Goal: Communication & Community: Ask a question

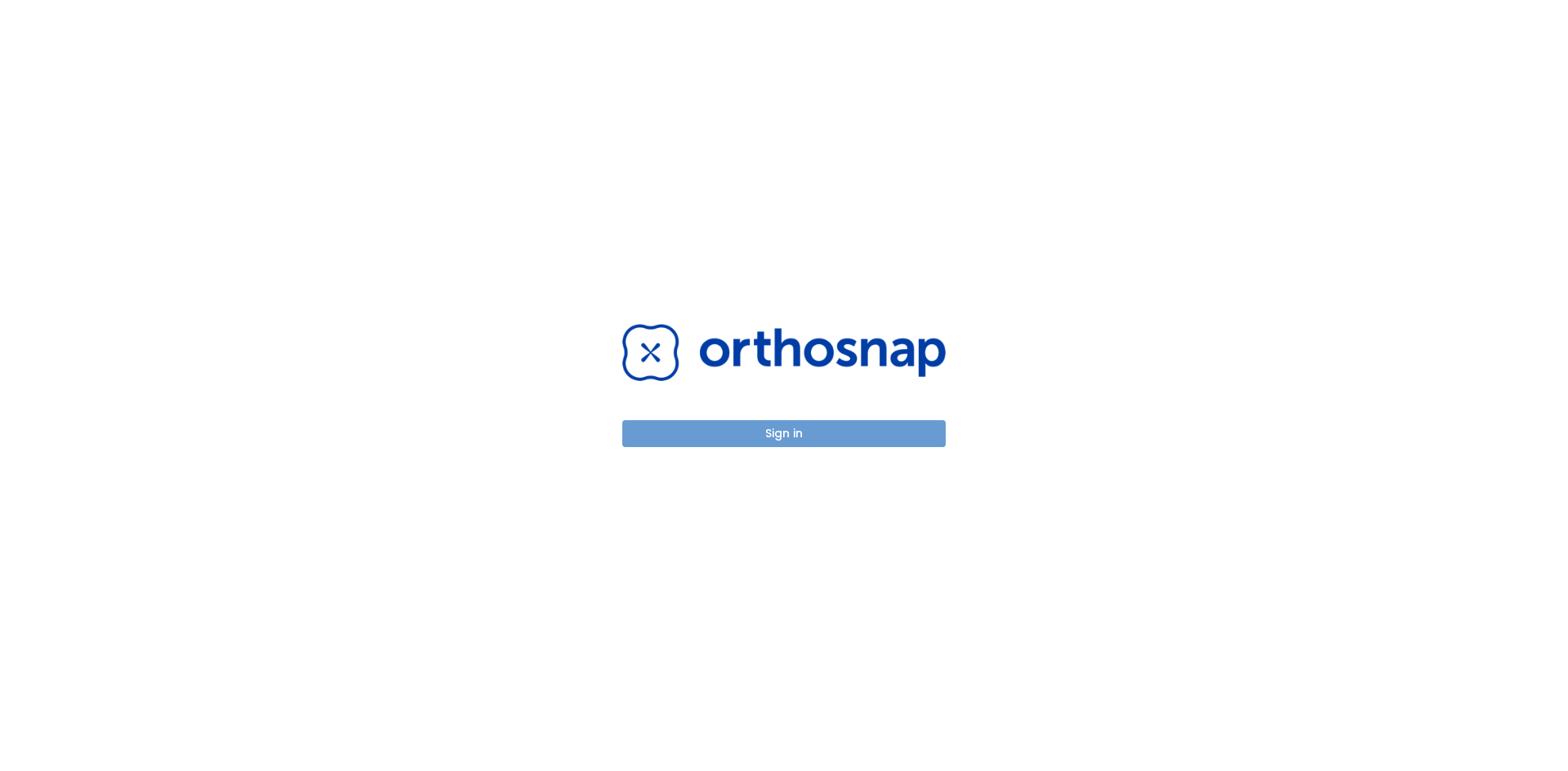
click at [802, 434] on button "Sign in" at bounding box center [784, 434] width 323 height 27
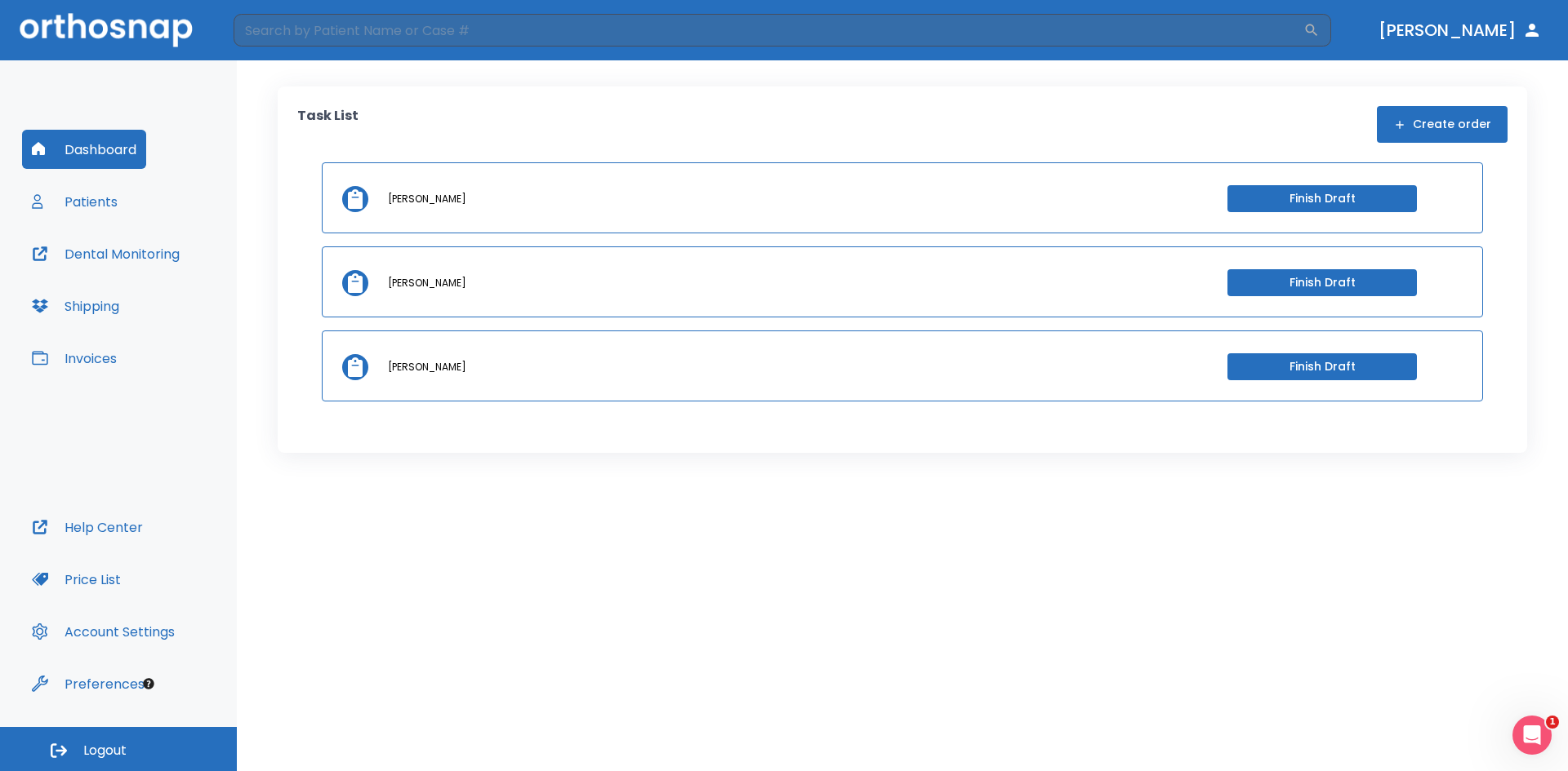
click at [102, 206] on button "Patients" at bounding box center [75, 202] width 106 height 39
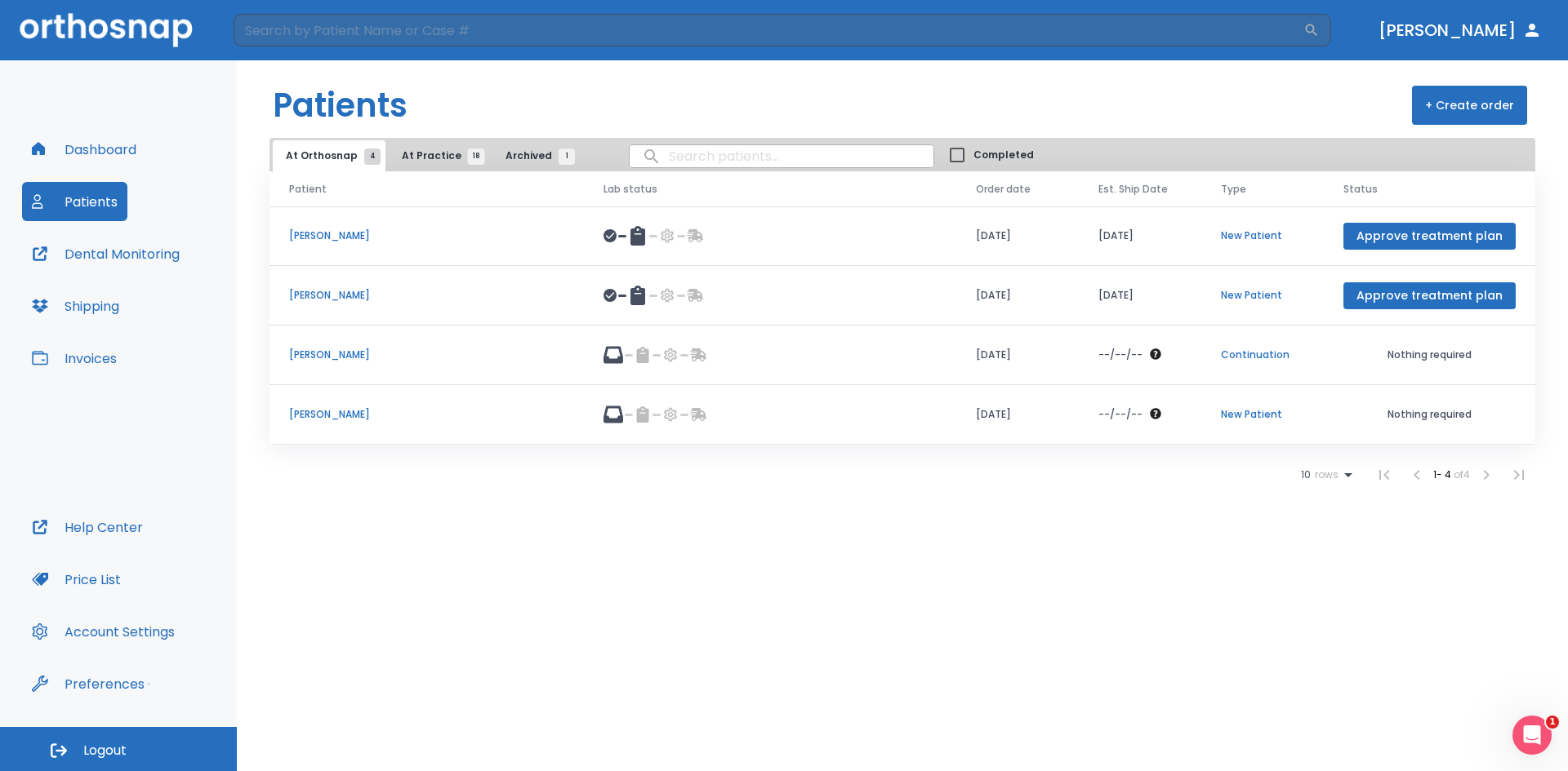
click at [409, 158] on span "At Practice 18" at bounding box center [438, 156] width 74 height 14
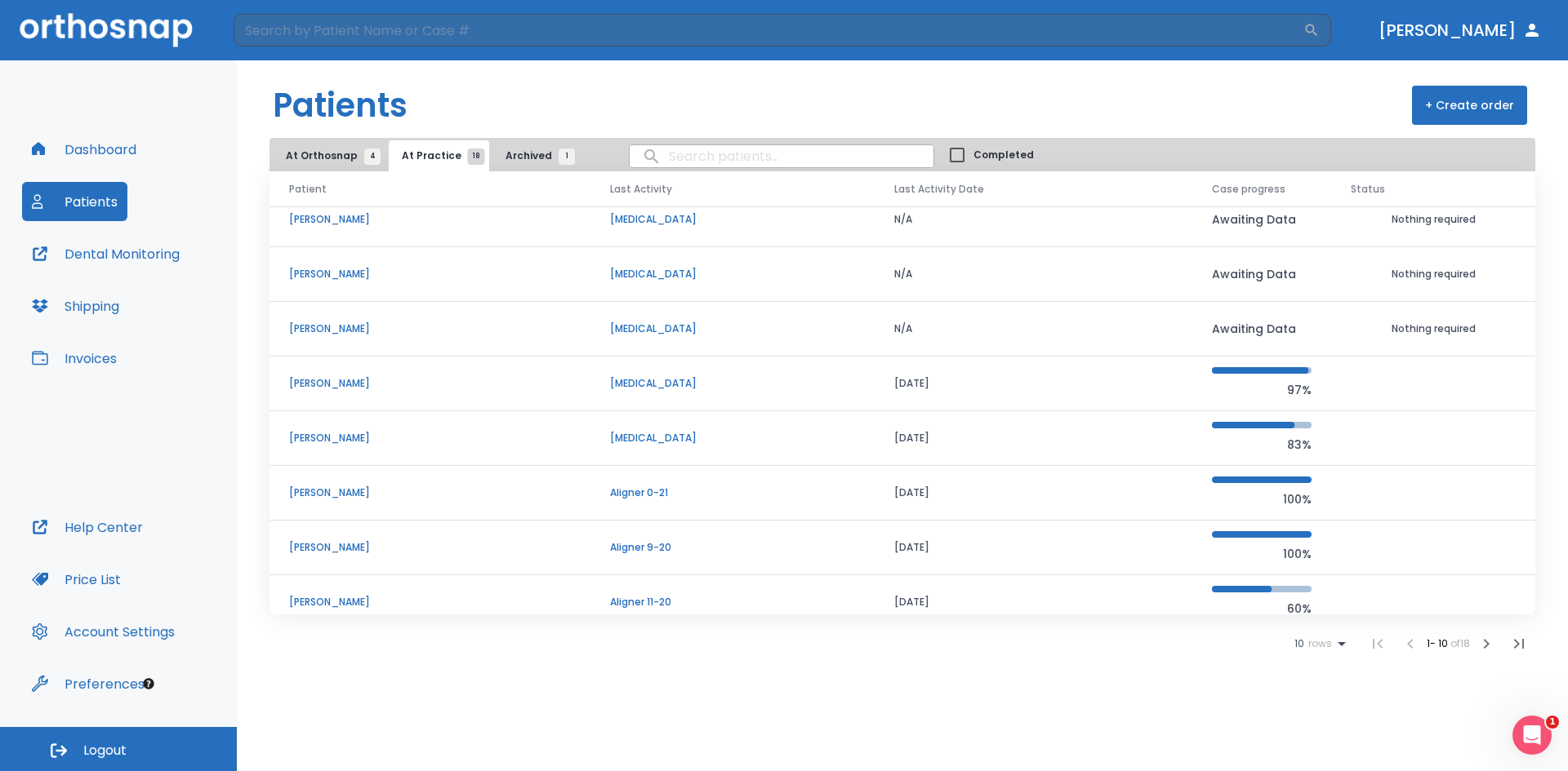
scroll to position [140, 0]
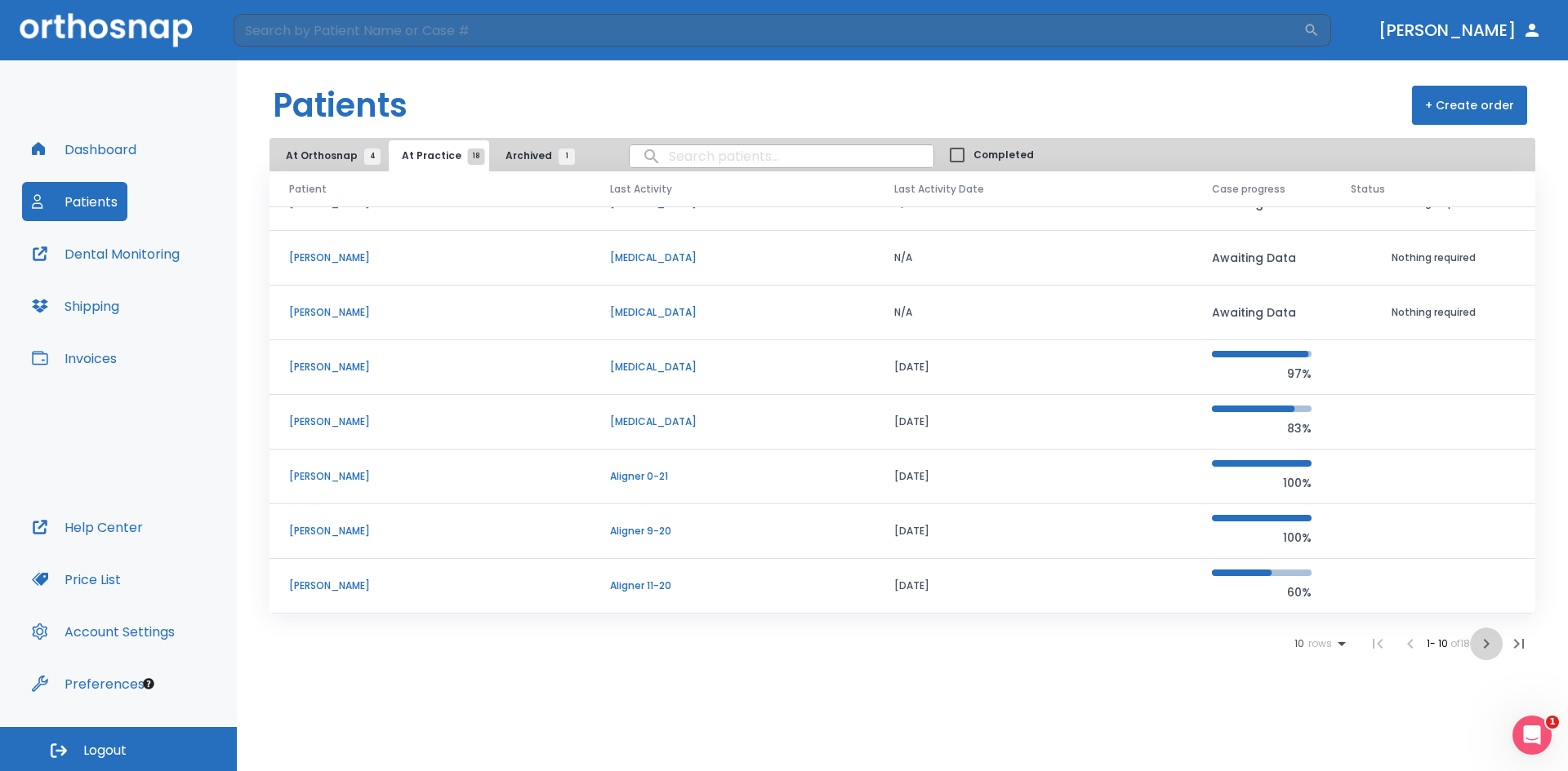
click at [1478, 644] on icon "button" at bounding box center [1485, 643] width 20 height 20
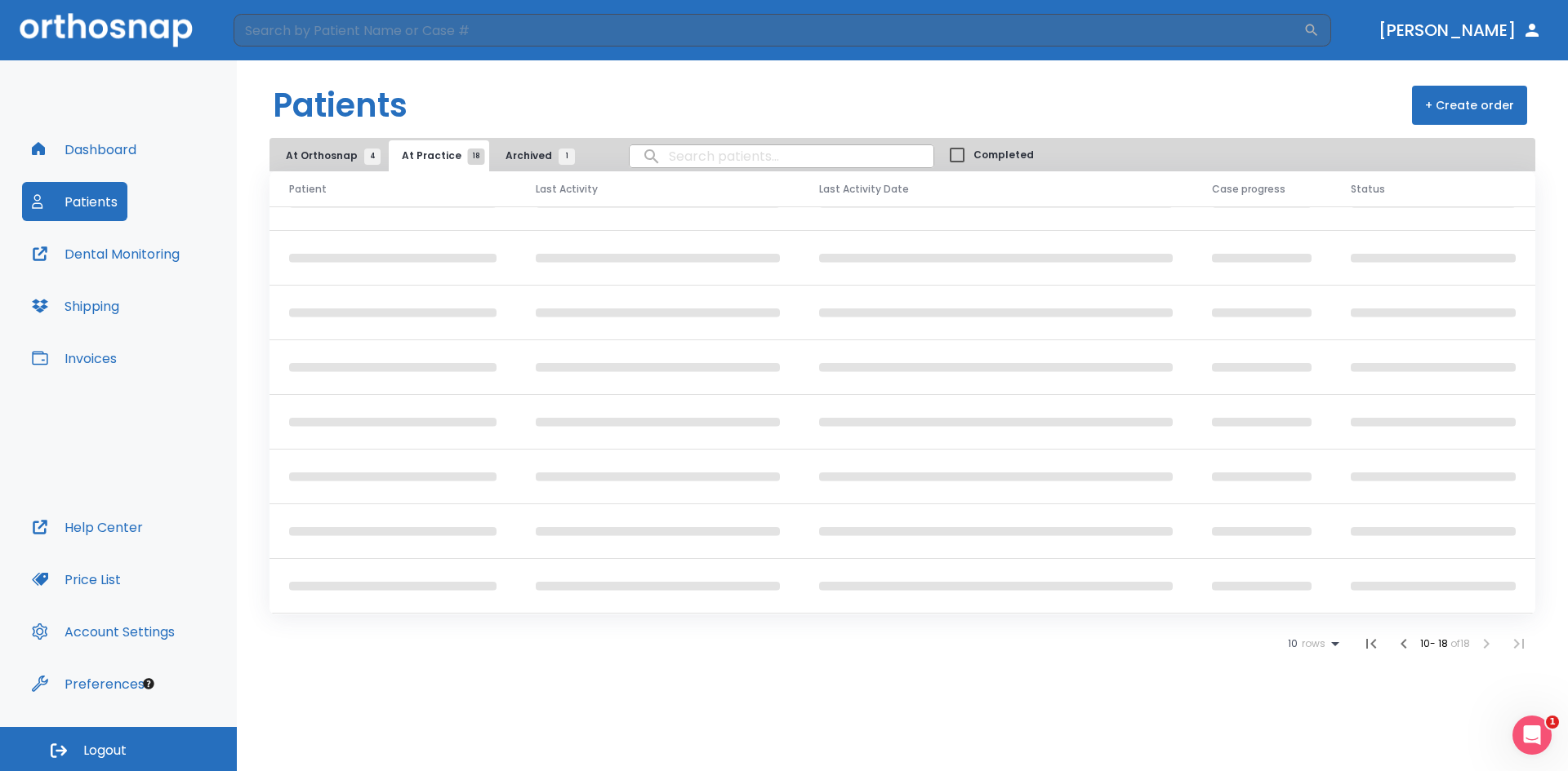
scroll to position [30, 0]
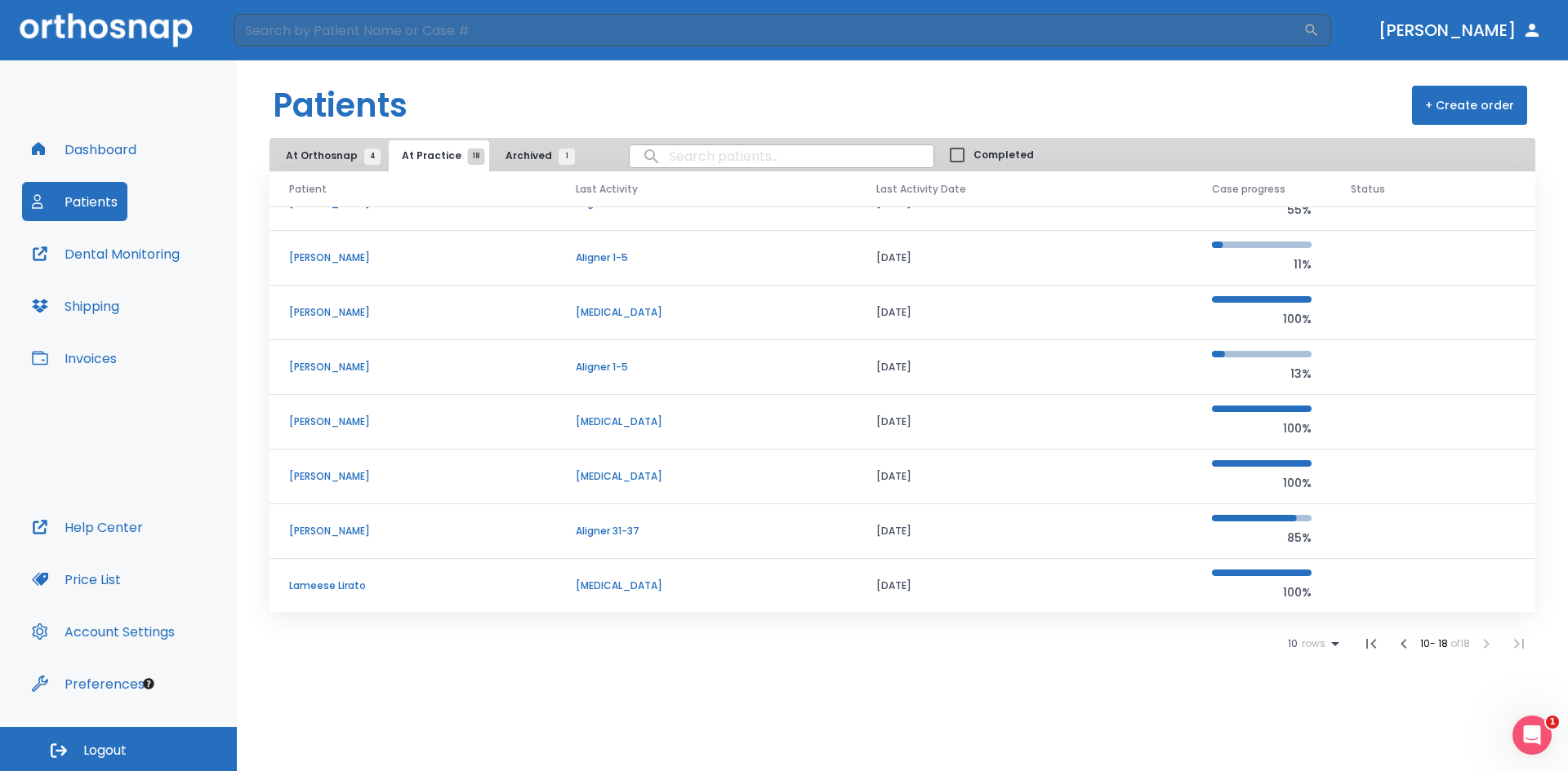
click at [327, 530] on p "Dayna Krugzda" at bounding box center [413, 531] width 248 height 14
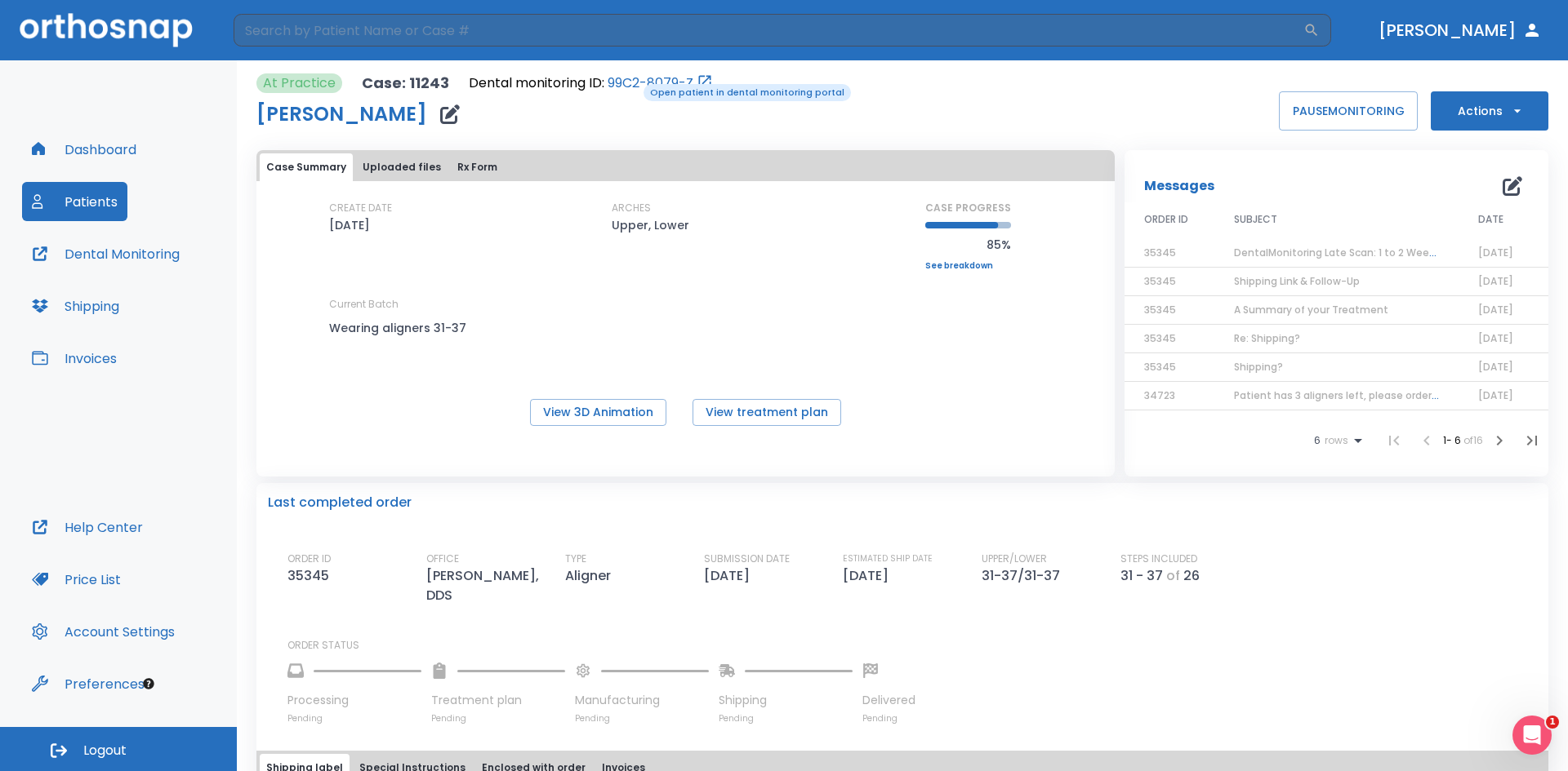
click at [632, 83] on link "99C2-8079-Z" at bounding box center [650, 83] width 86 height 20
click at [634, 86] on link "99C2-8079-Z" at bounding box center [650, 83] width 86 height 20
click at [125, 254] on button "Dental Monitoring" at bounding box center [106, 254] width 168 height 39
click at [98, 196] on button "Patients" at bounding box center [75, 202] width 106 height 39
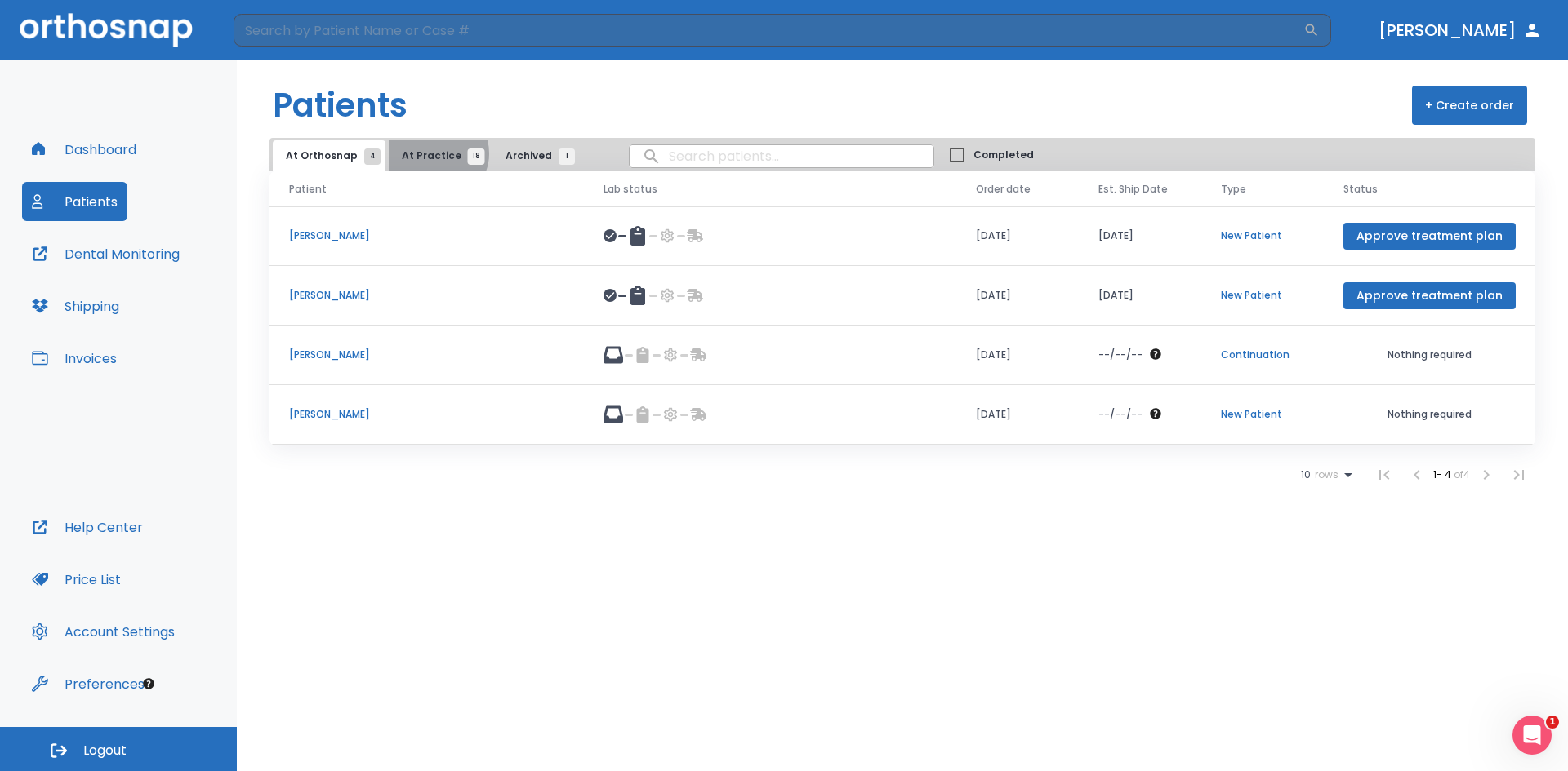
click at [431, 153] on span "At Practice 18" at bounding box center [438, 156] width 74 height 14
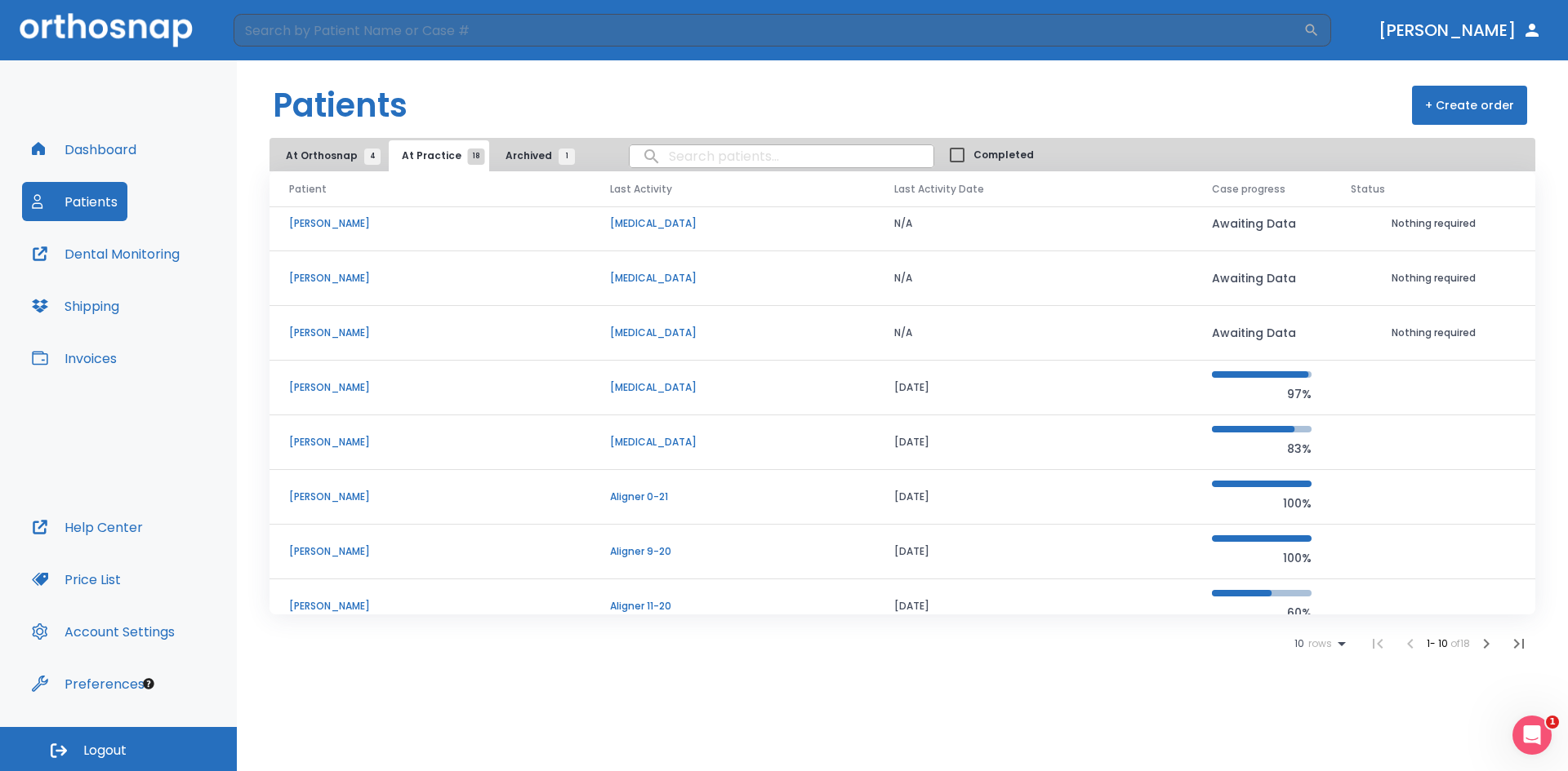
scroll to position [140, 0]
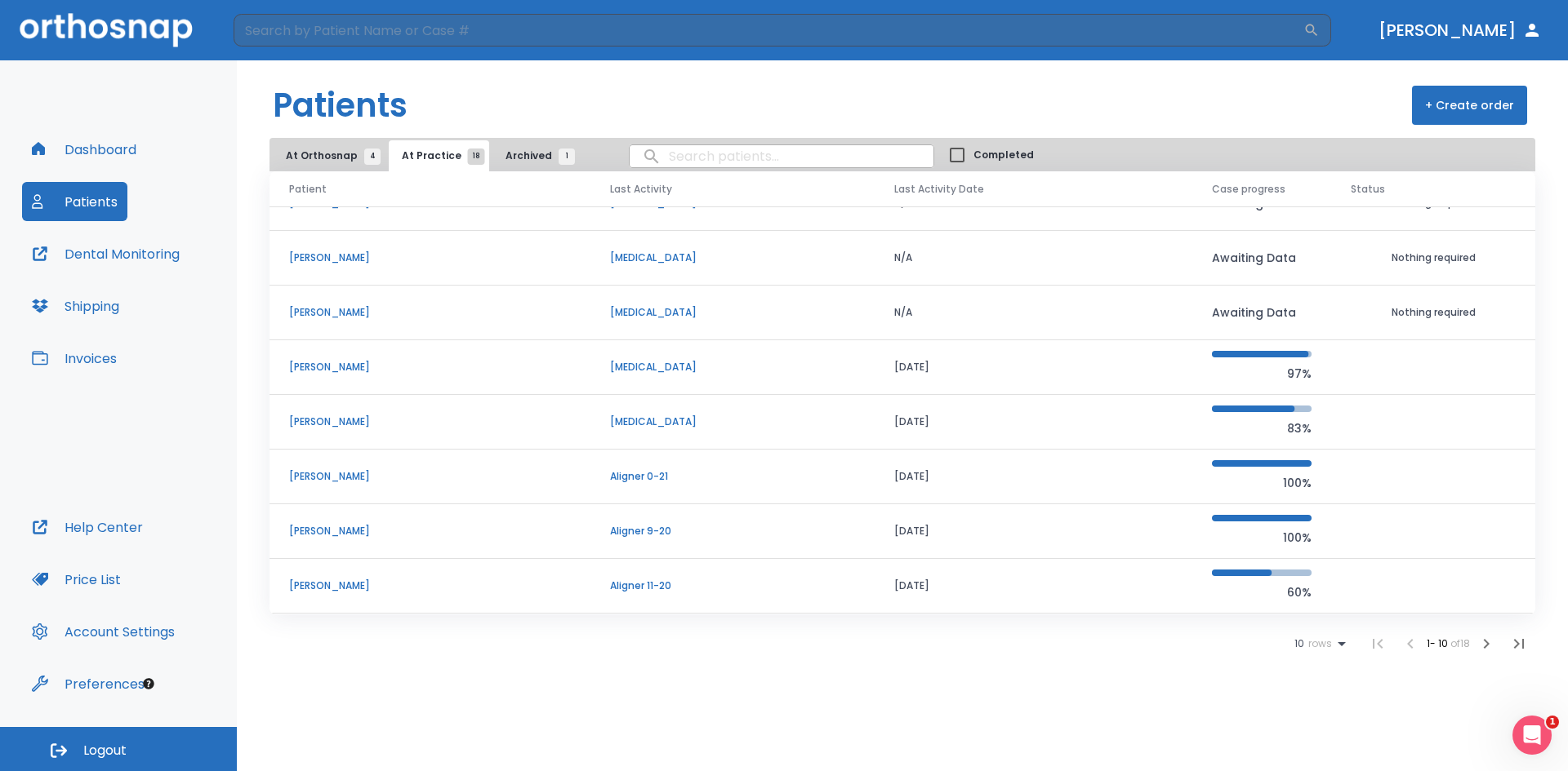
click at [312, 586] on p "Corrina Krugzda" at bounding box center [430, 585] width 282 height 14
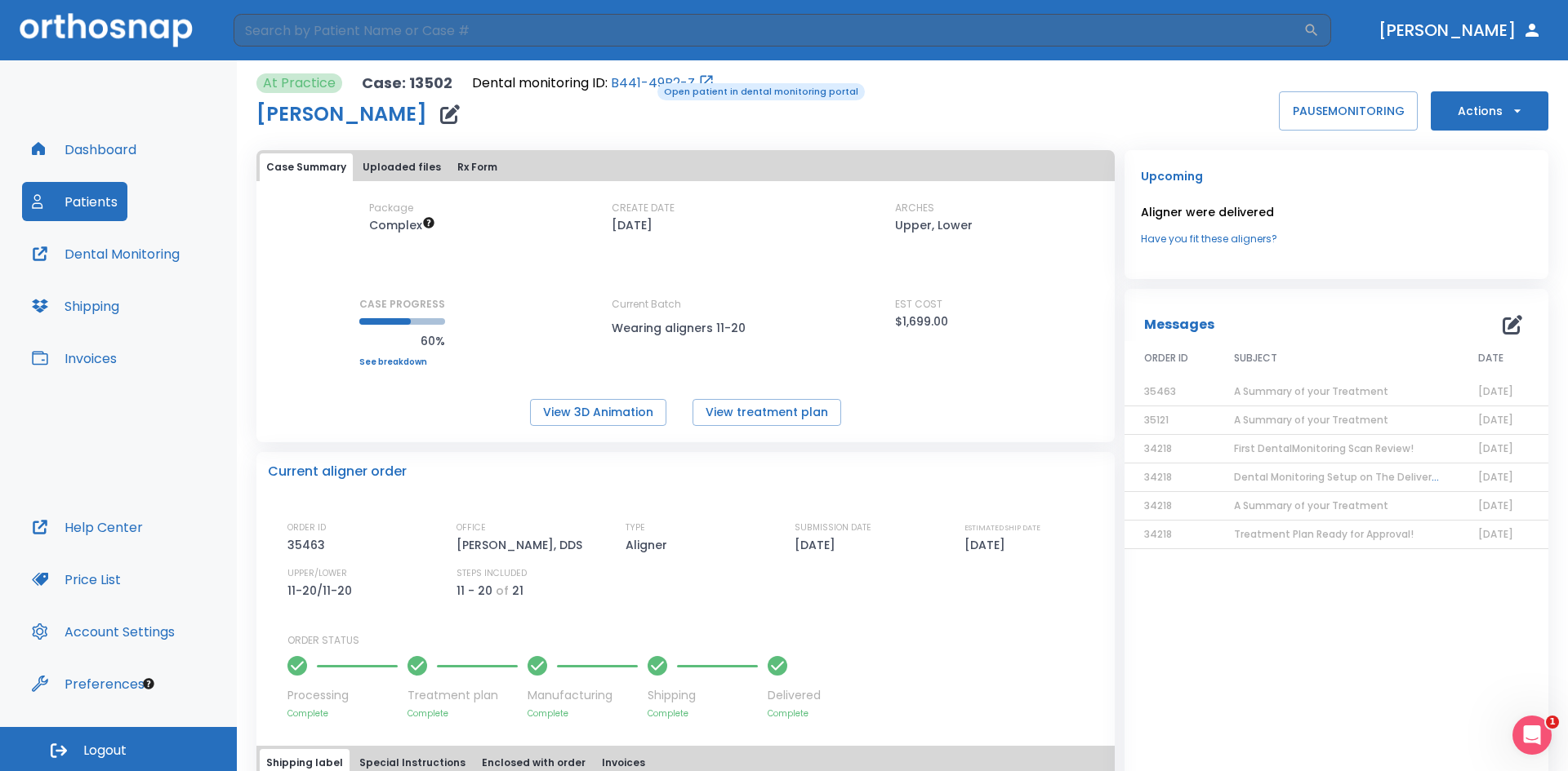
click at [646, 82] on link "B441-49B2-Z" at bounding box center [652, 83] width 84 height 20
click at [94, 203] on button "Patients" at bounding box center [75, 202] width 106 height 39
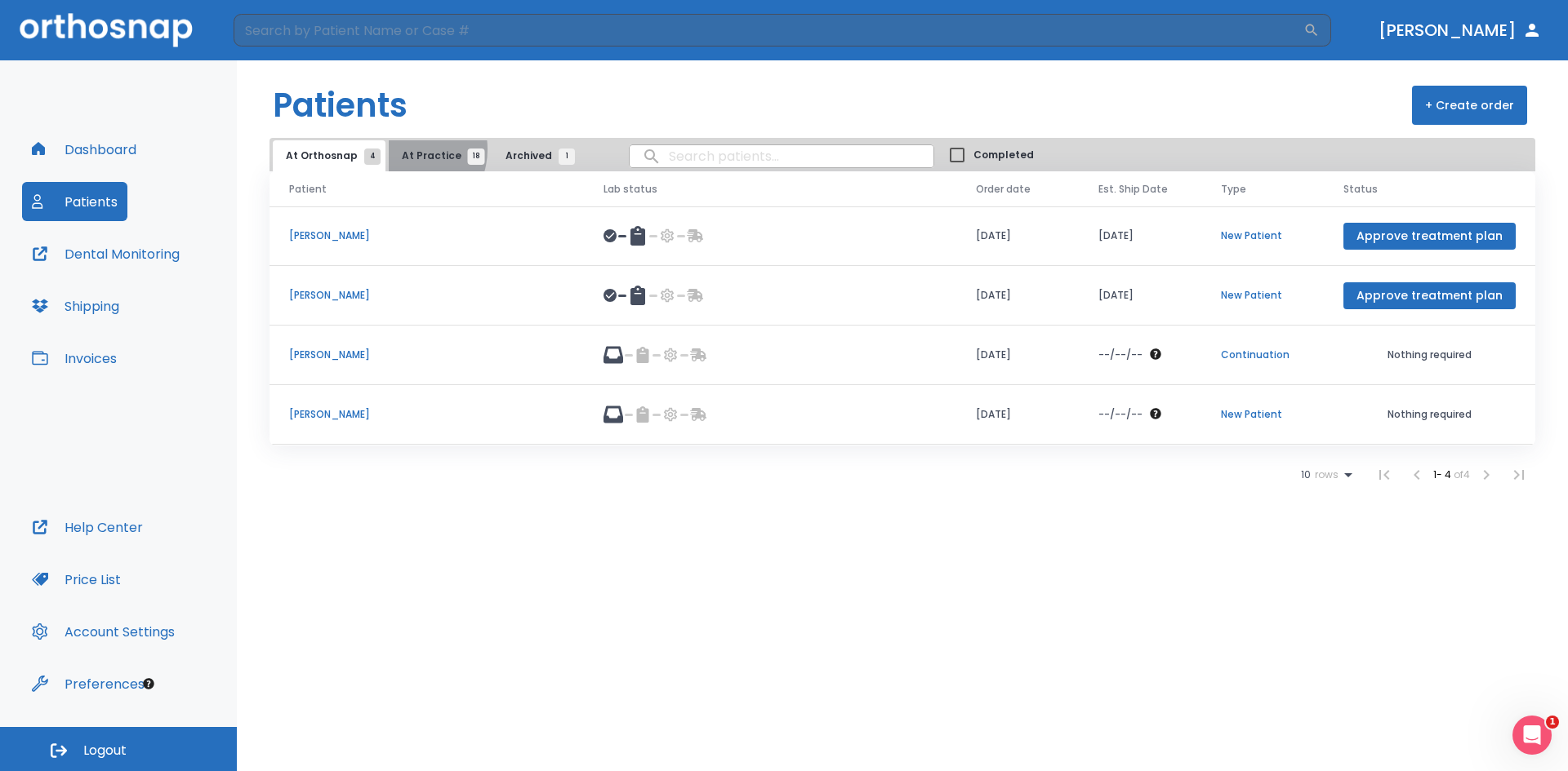
click at [402, 150] on span "At Practice 18" at bounding box center [438, 156] width 74 height 14
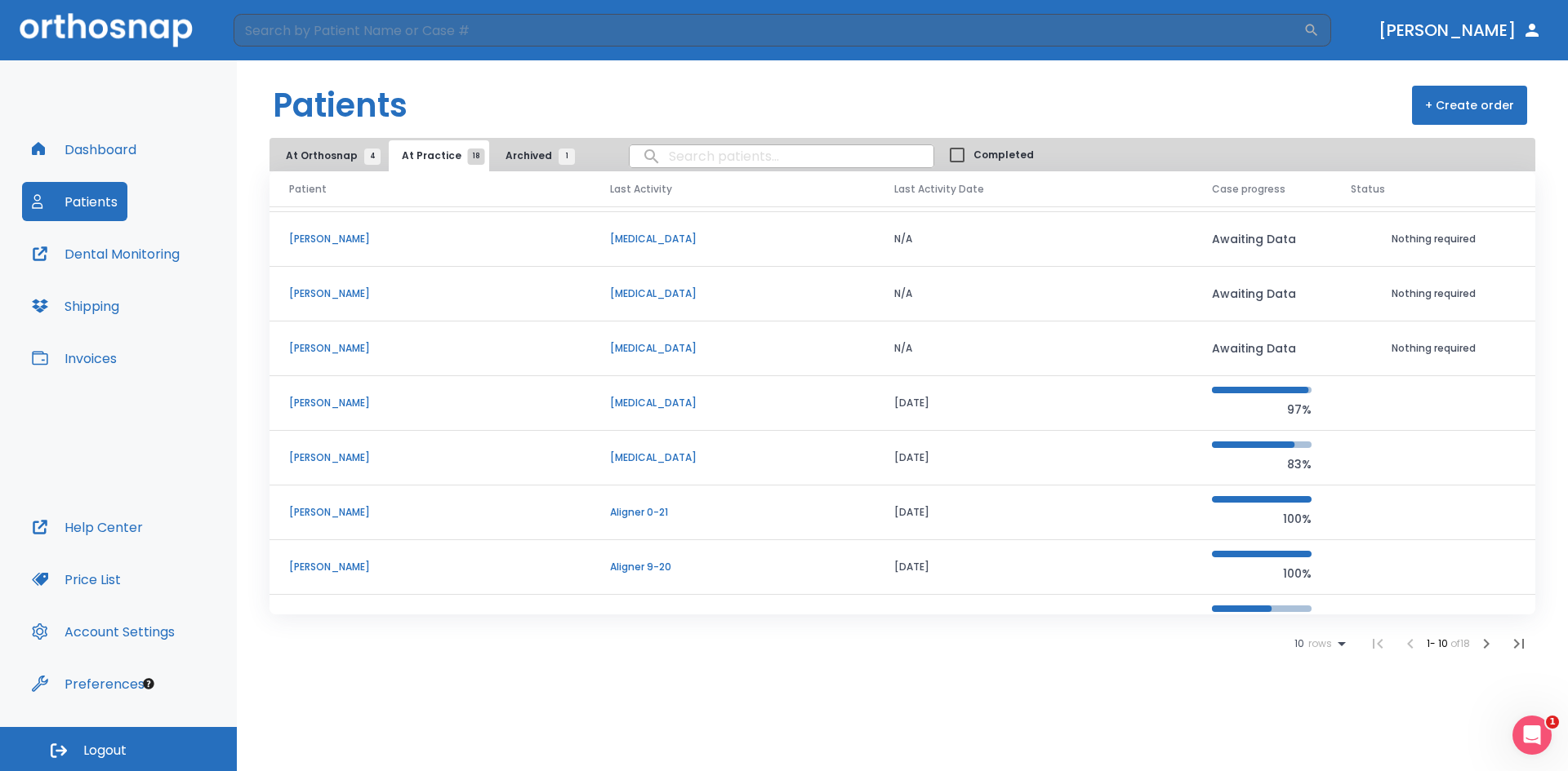
scroll to position [140, 0]
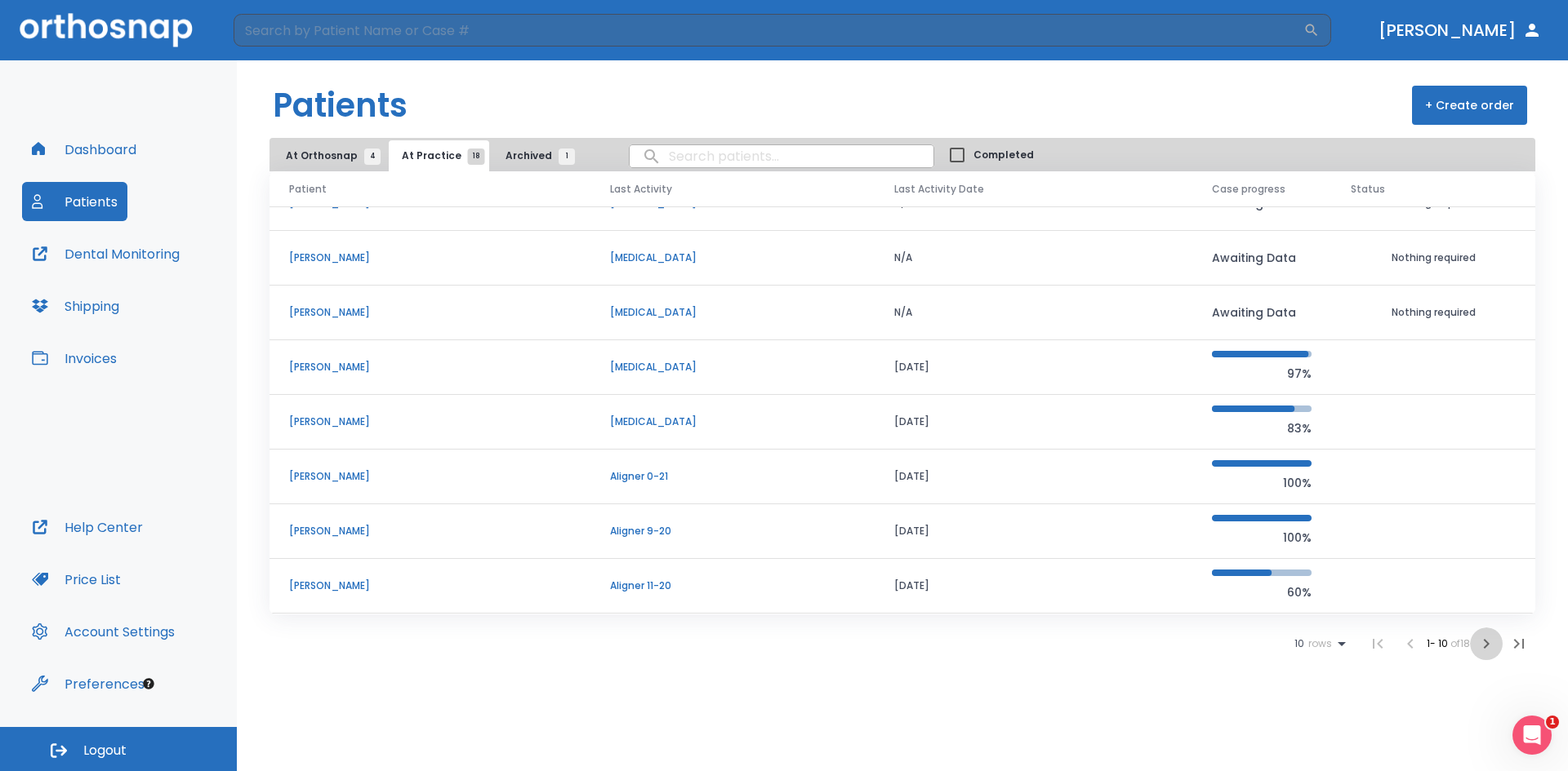
click at [1484, 645] on icon "button" at bounding box center [1485, 643] width 20 height 20
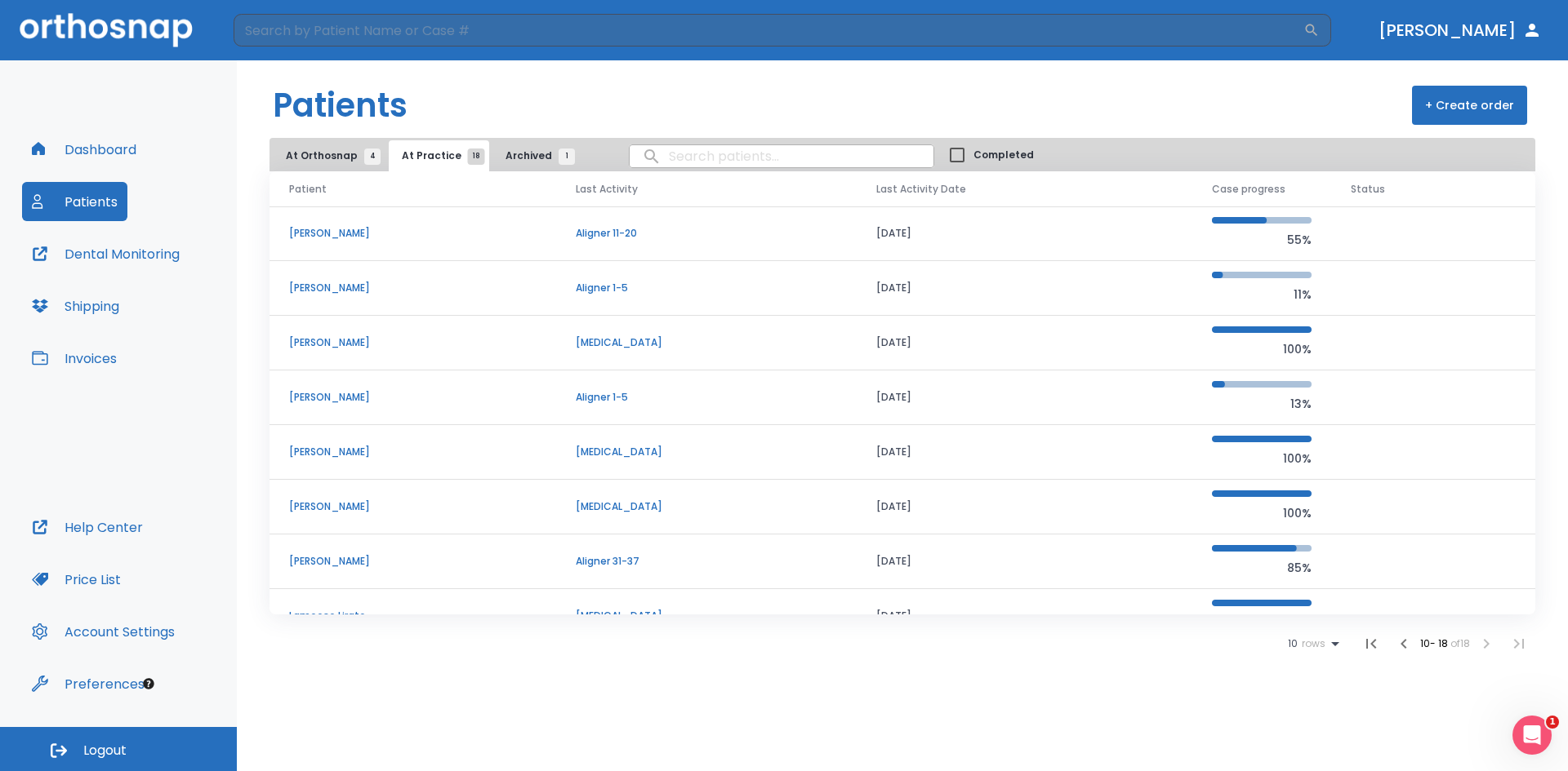
click at [328, 155] on span "At Orthosnap 4" at bounding box center [329, 156] width 87 height 14
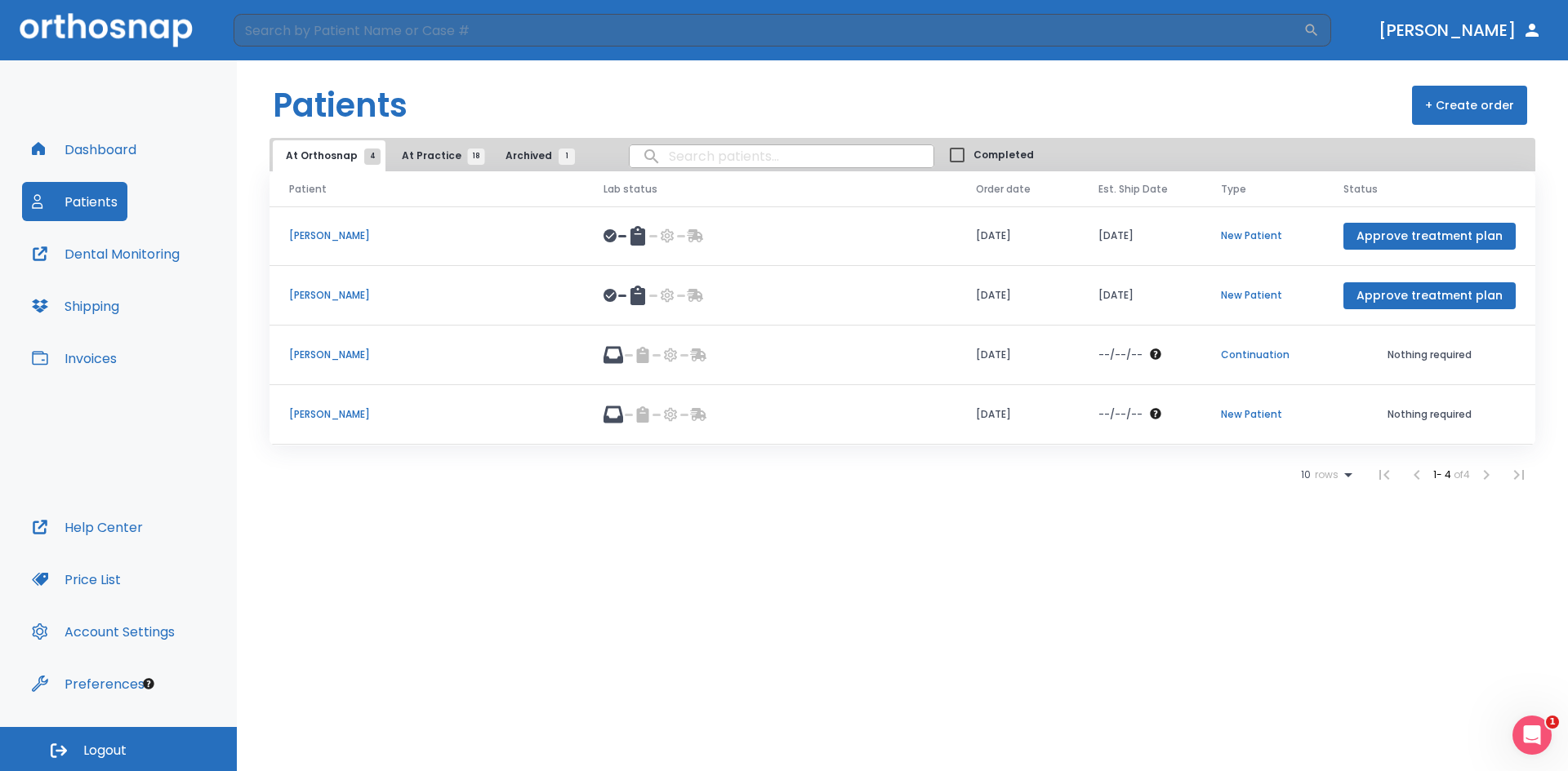
click at [331, 411] on p "Robert Leach" at bounding box center [426, 414] width 275 height 14
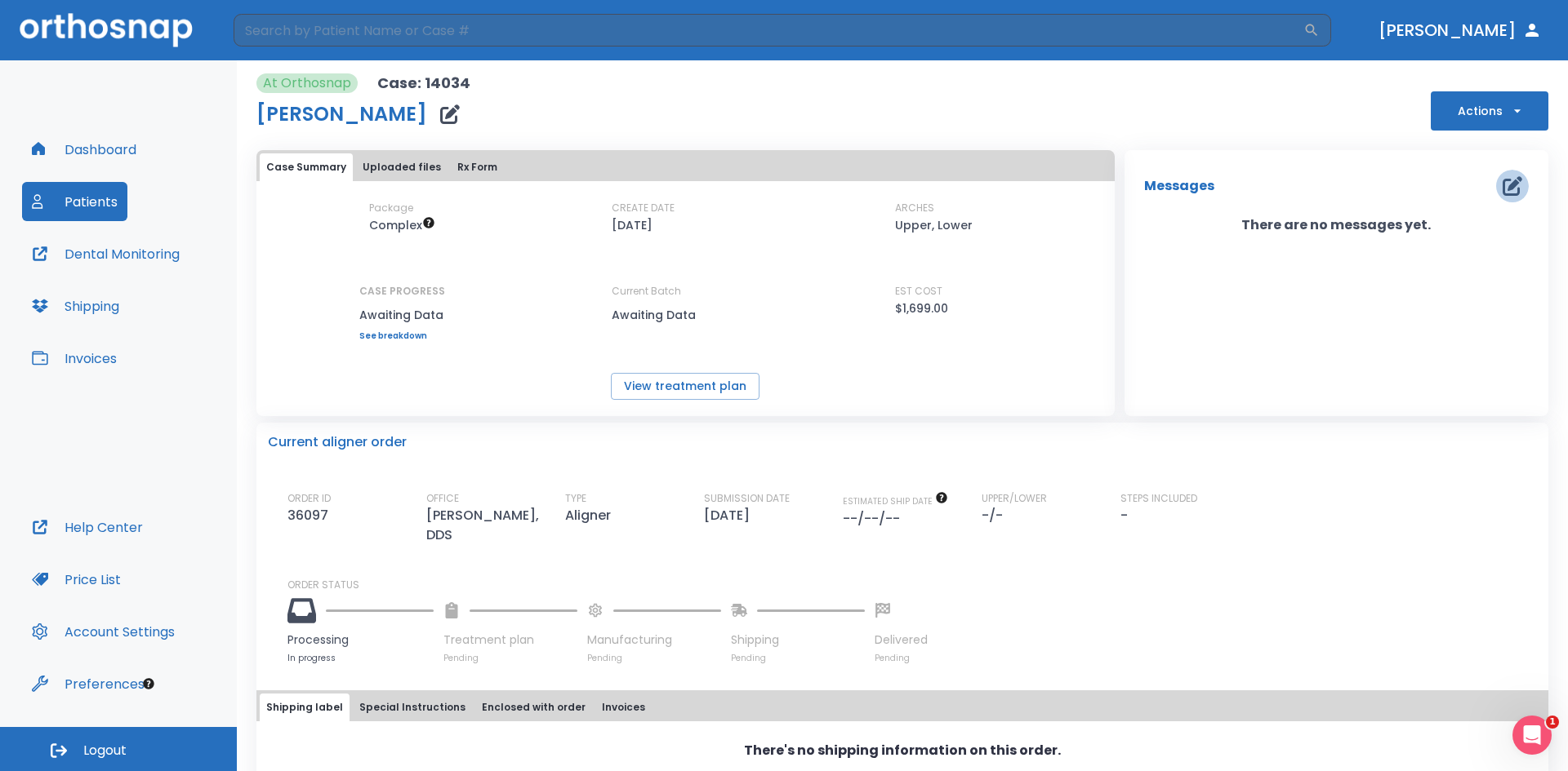
click at [1502, 189] on icon "button" at bounding box center [1512, 186] width 20 height 20
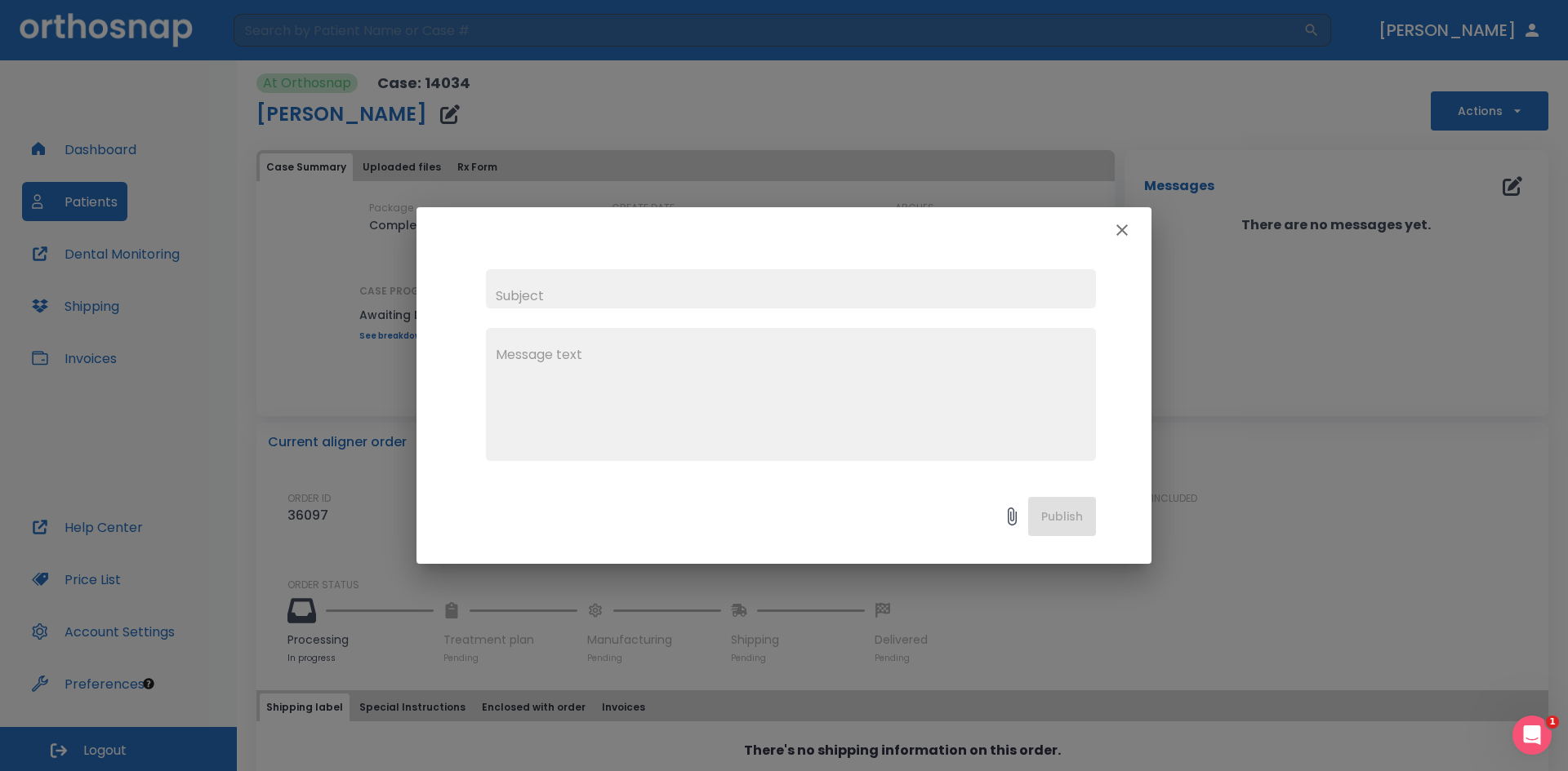
click at [576, 285] on input "text" at bounding box center [791, 289] width 609 height 39
type input "TX Plan"
click at [516, 376] on textarea at bounding box center [790, 402] width 590 height 112
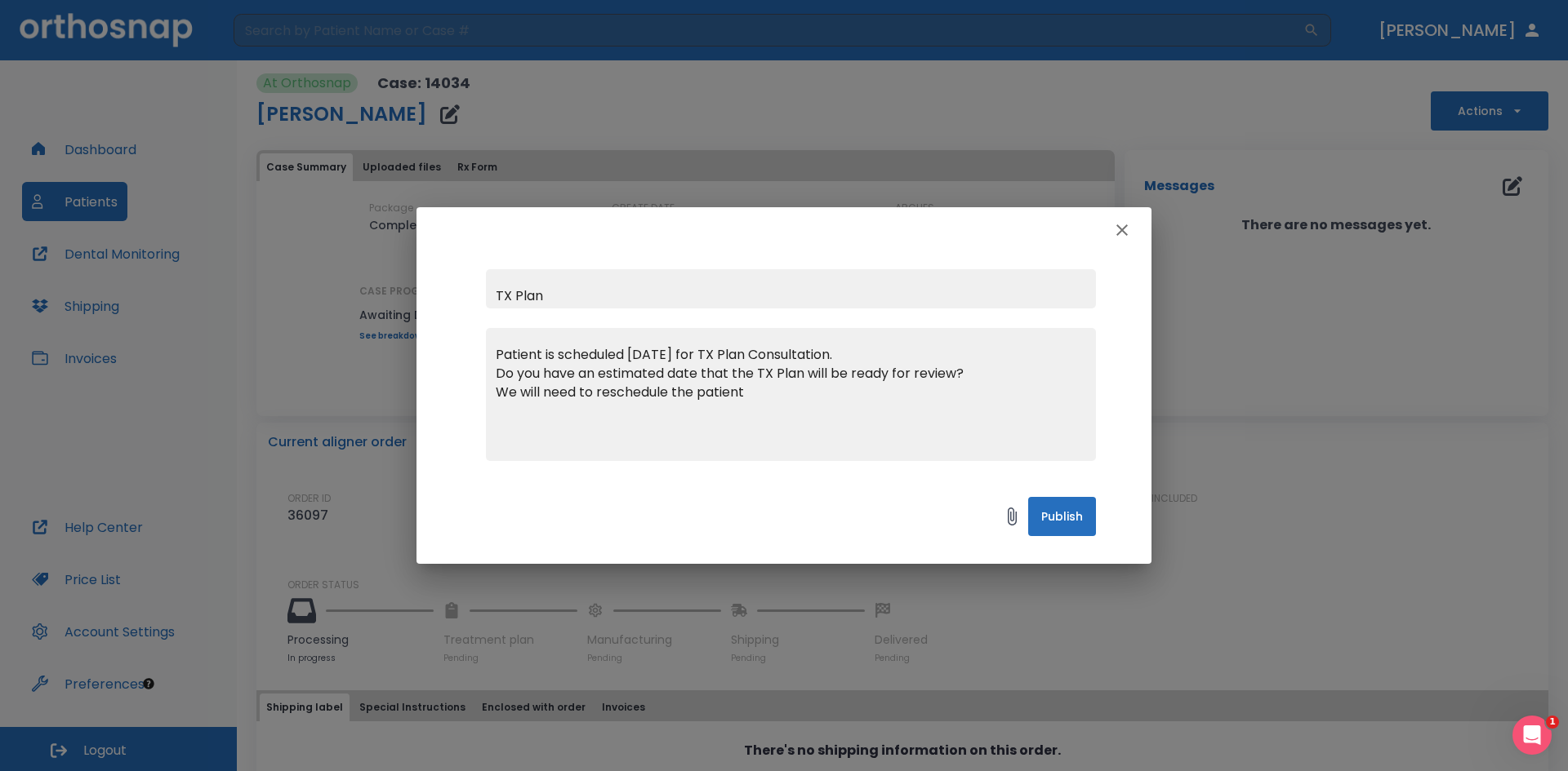
drag, startPoint x: 495, startPoint y: 352, endPoint x: 668, endPoint y: 366, distance: 173.6
click at [628, 367] on div "Patient is scheduled Tues. Aug 19th for TX Plan Consultation. Do you have an es…" at bounding box center [791, 395] width 609 height 133
drag, startPoint x: 887, startPoint y: 354, endPoint x: 499, endPoint y: 356, distance: 388.0
click at [499, 356] on textarea "Patient is scheduled Tues. Aug 19th for TX Plan Consultation. Do you have an es…" at bounding box center [790, 402] width 590 height 112
drag, startPoint x: 977, startPoint y: 353, endPoint x: 1005, endPoint y: 363, distance: 29.7
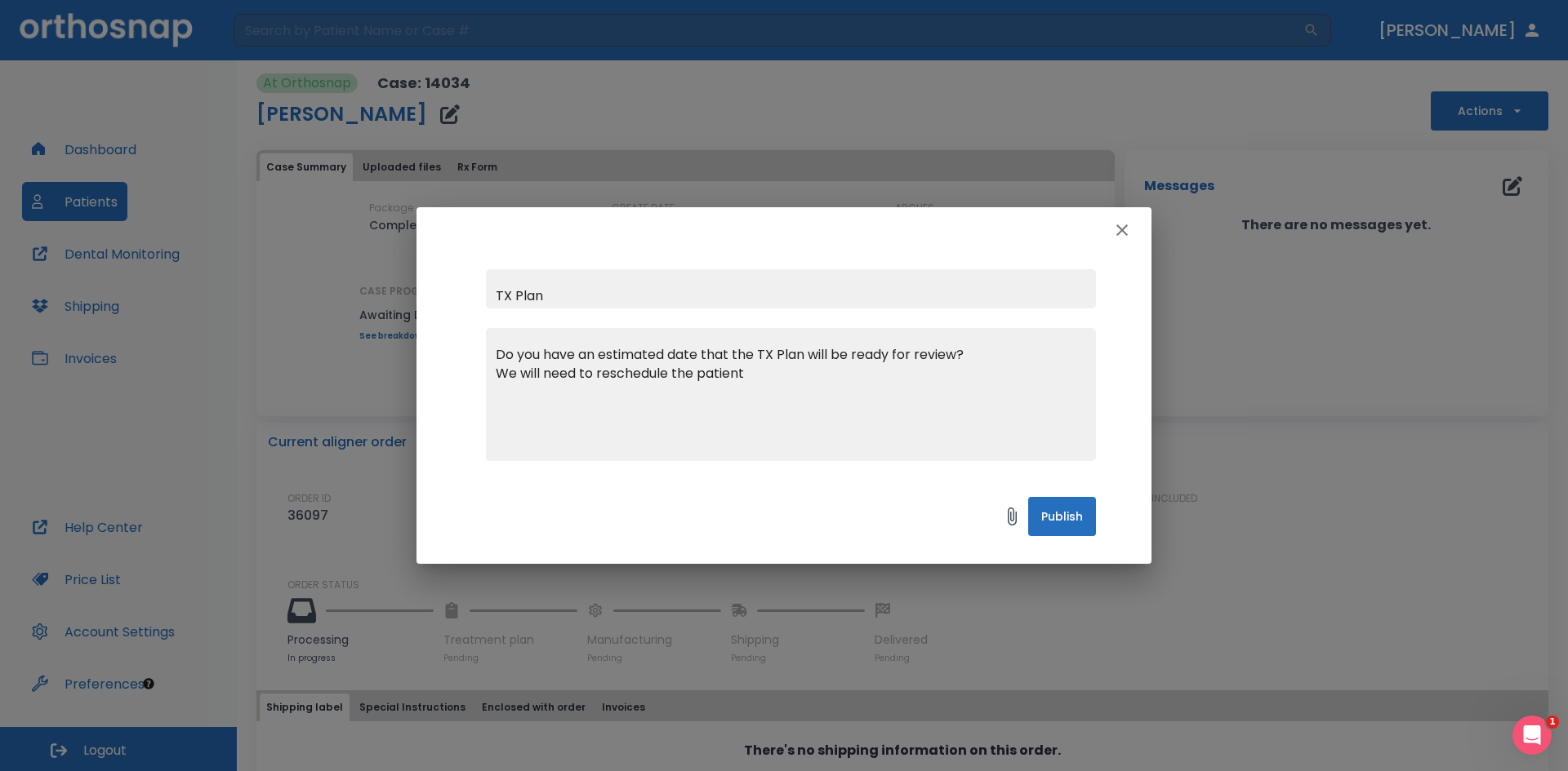
click at [976, 353] on textarea "Do you have an estimated date that the TX Plan will be ready for review? We wil…" at bounding box center [790, 402] width 590 height 112
paste textarea "Patient is scheduled Tues. Aug 19th for TX Plan Consultation."
click at [520, 393] on textarea "Do you have an estimated date that the TX Plan will be ready for review? Patien…" at bounding box center [790, 402] width 590 height 112
drag, startPoint x: 756, startPoint y: 403, endPoint x: 809, endPoint y: 404, distance: 53.0
click at [759, 404] on textarea "Do you have an estimated date that the TX Plan will be ready for review? Patien…" at bounding box center [790, 402] width 590 height 112
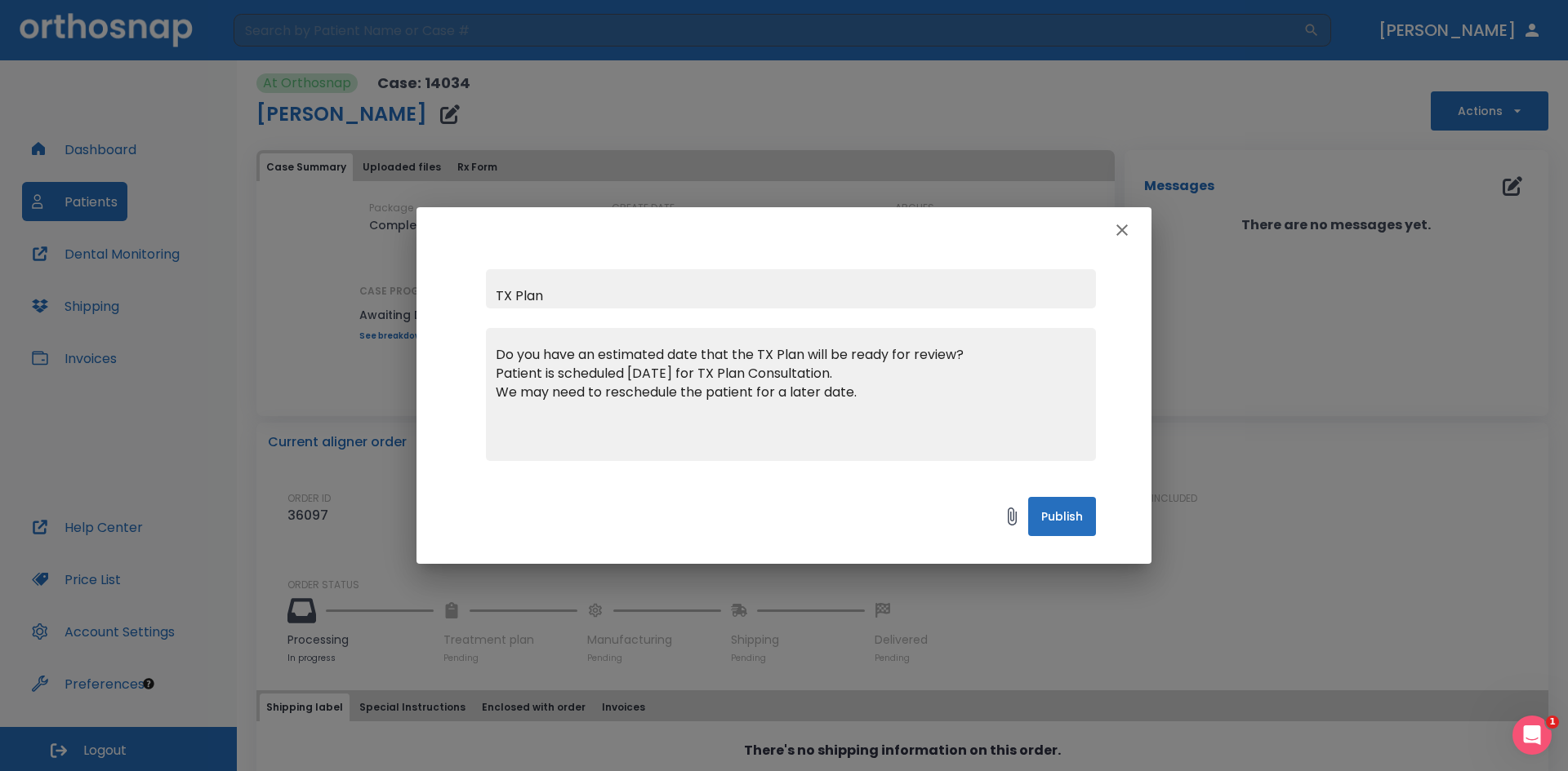
type textarea "Do you have an estimated date that the TX Plan will be ready for review? Patien…"
click at [1045, 511] on button "Publish" at bounding box center [1062, 517] width 68 height 39
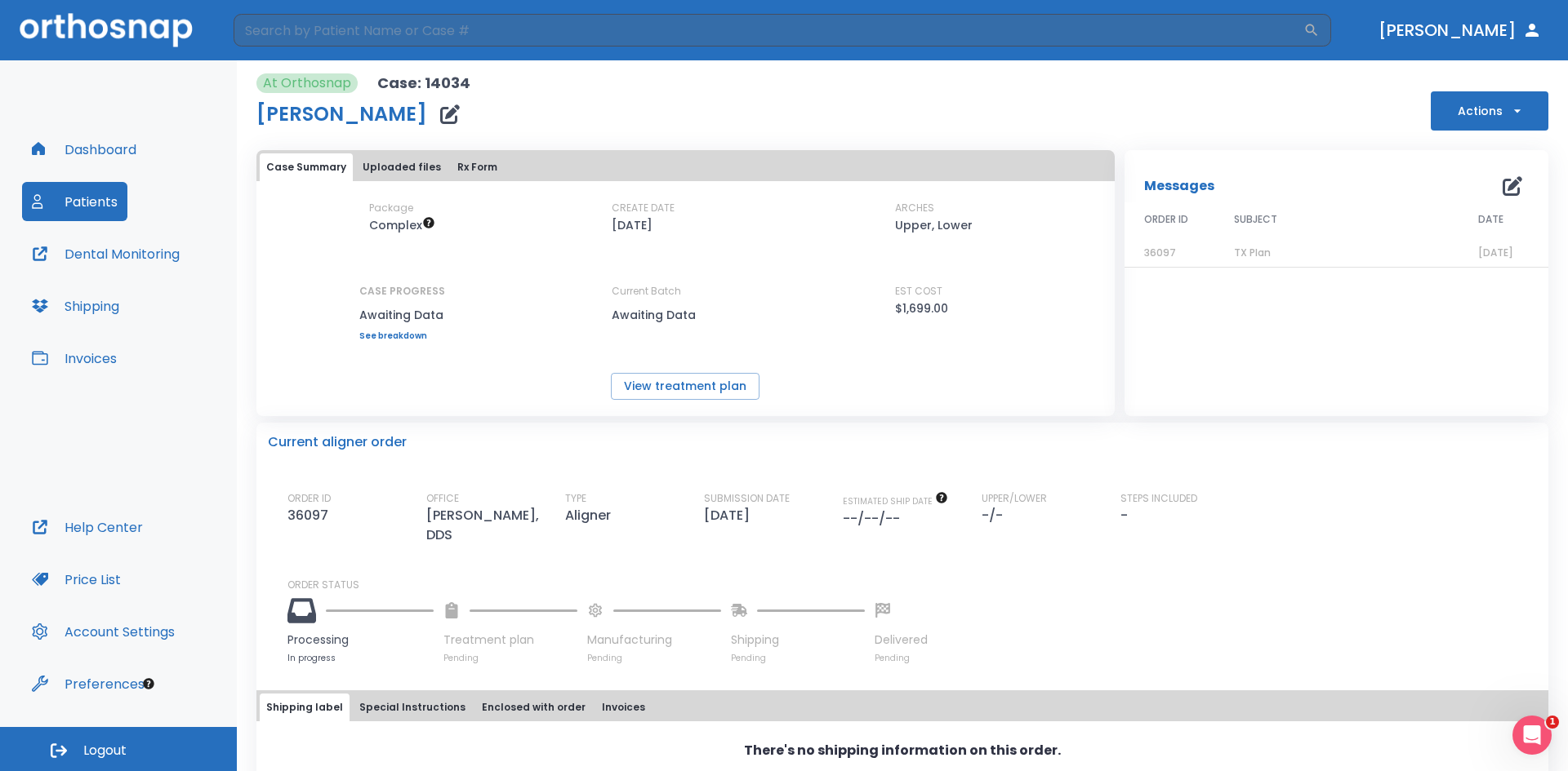
click at [1538, 732] on icon "Open Intercom Messenger" at bounding box center [1532, 736] width 27 height 27
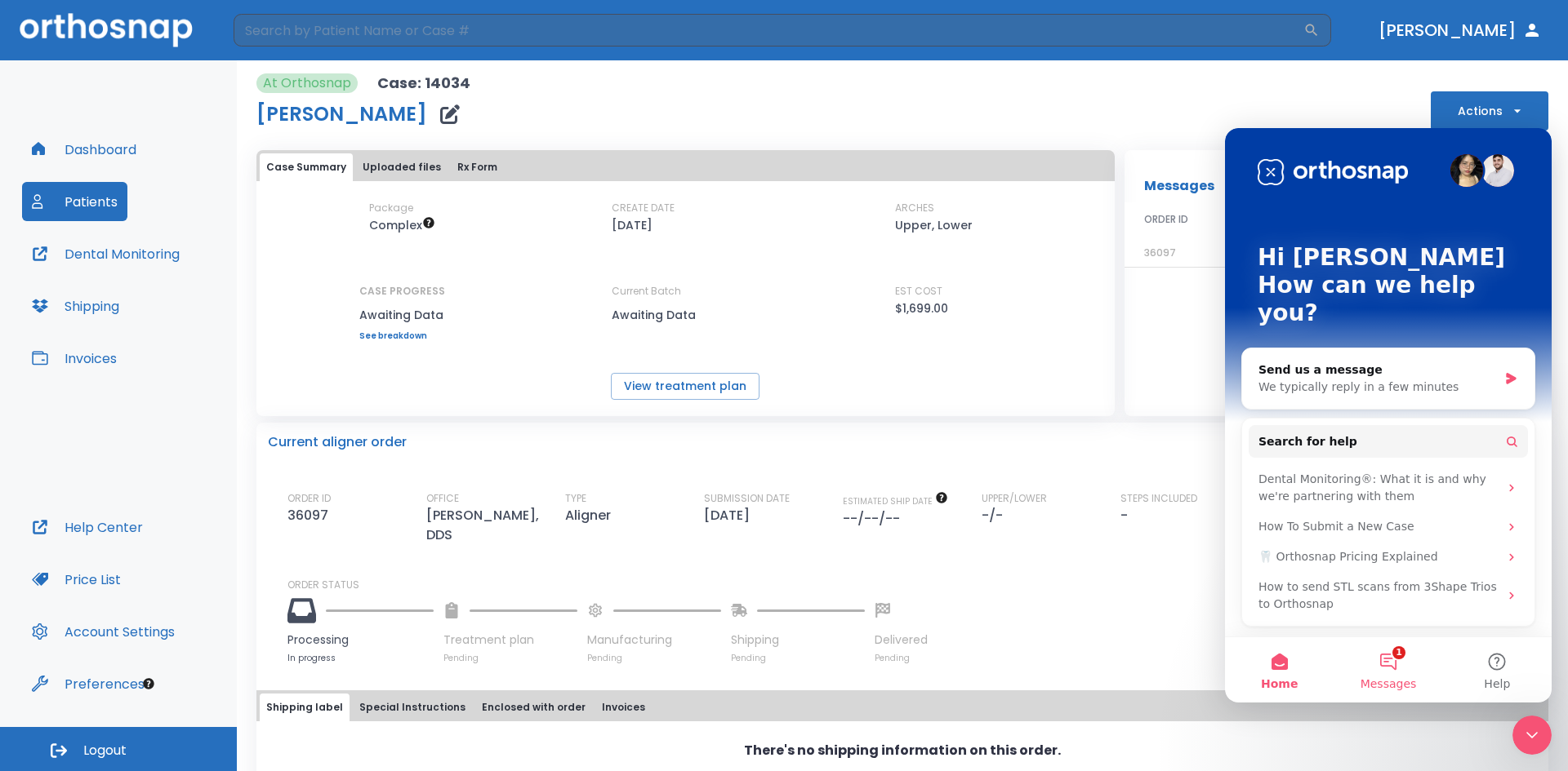
click at [1388, 649] on button "1 Messages" at bounding box center [1388, 670] width 109 height 66
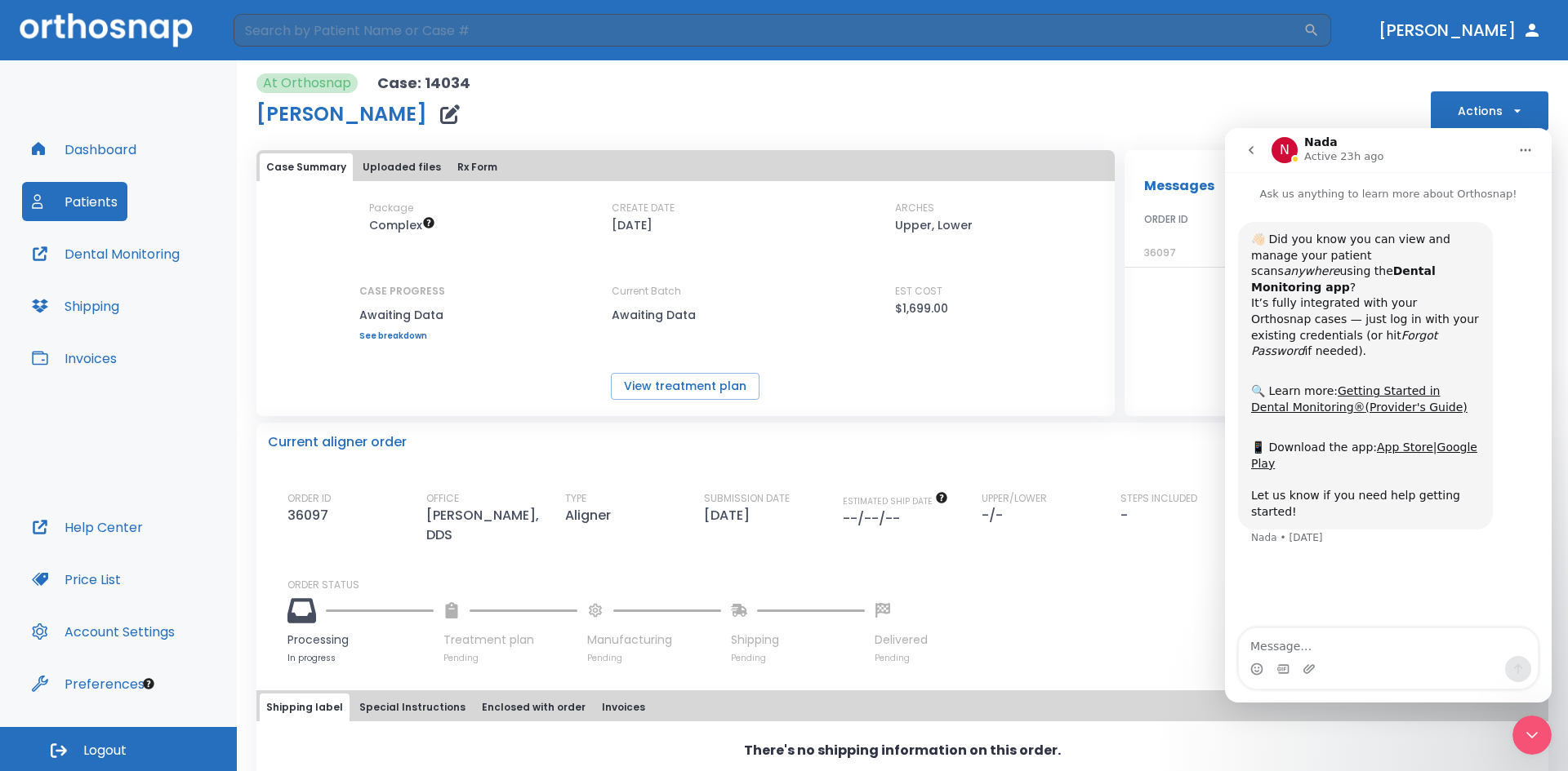
click at [1250, 142] on button "go back" at bounding box center [1250, 150] width 31 height 31
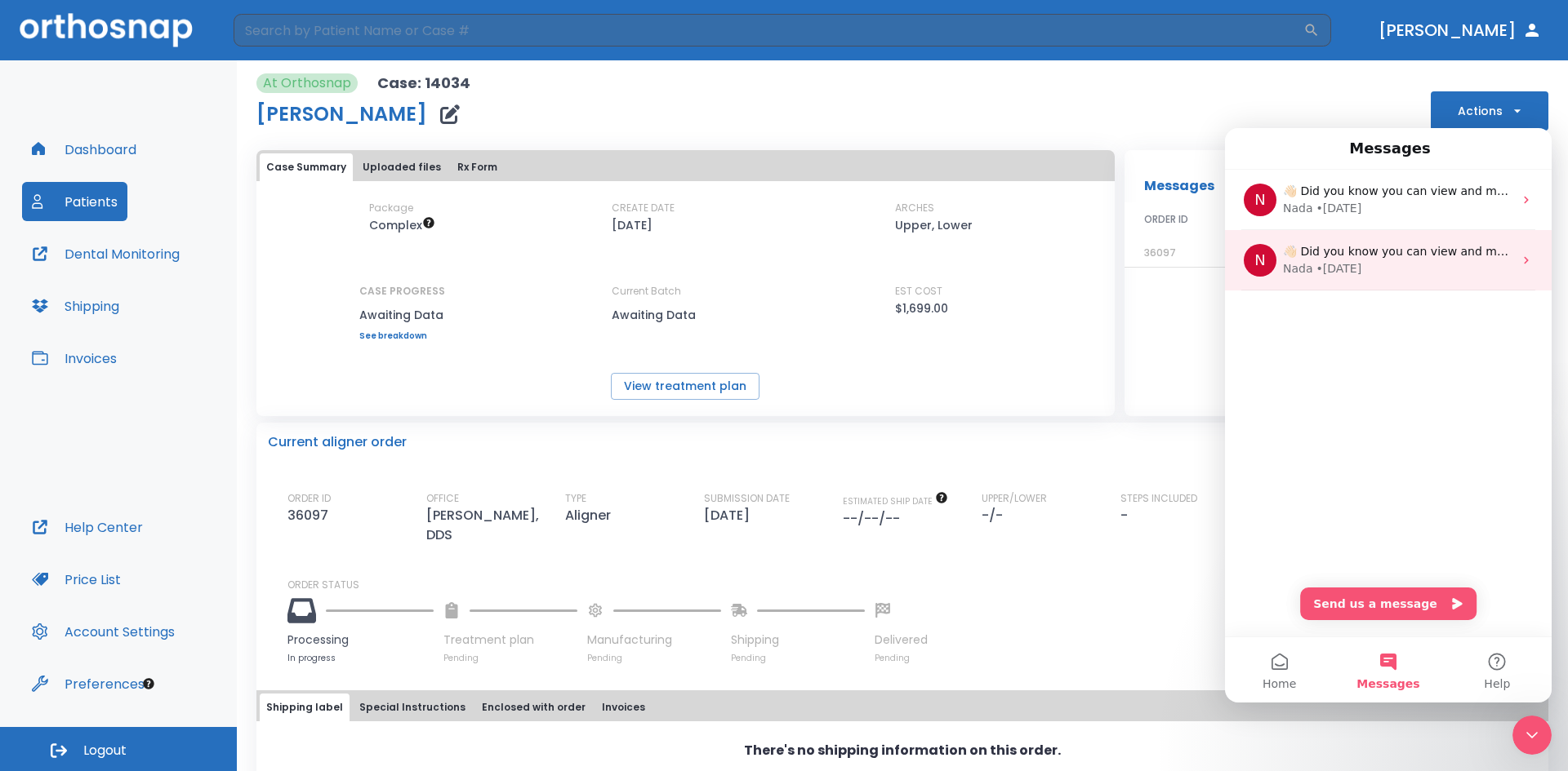
click at [1369, 271] on div "Nada • 17w ago" at bounding box center [1398, 269] width 230 height 17
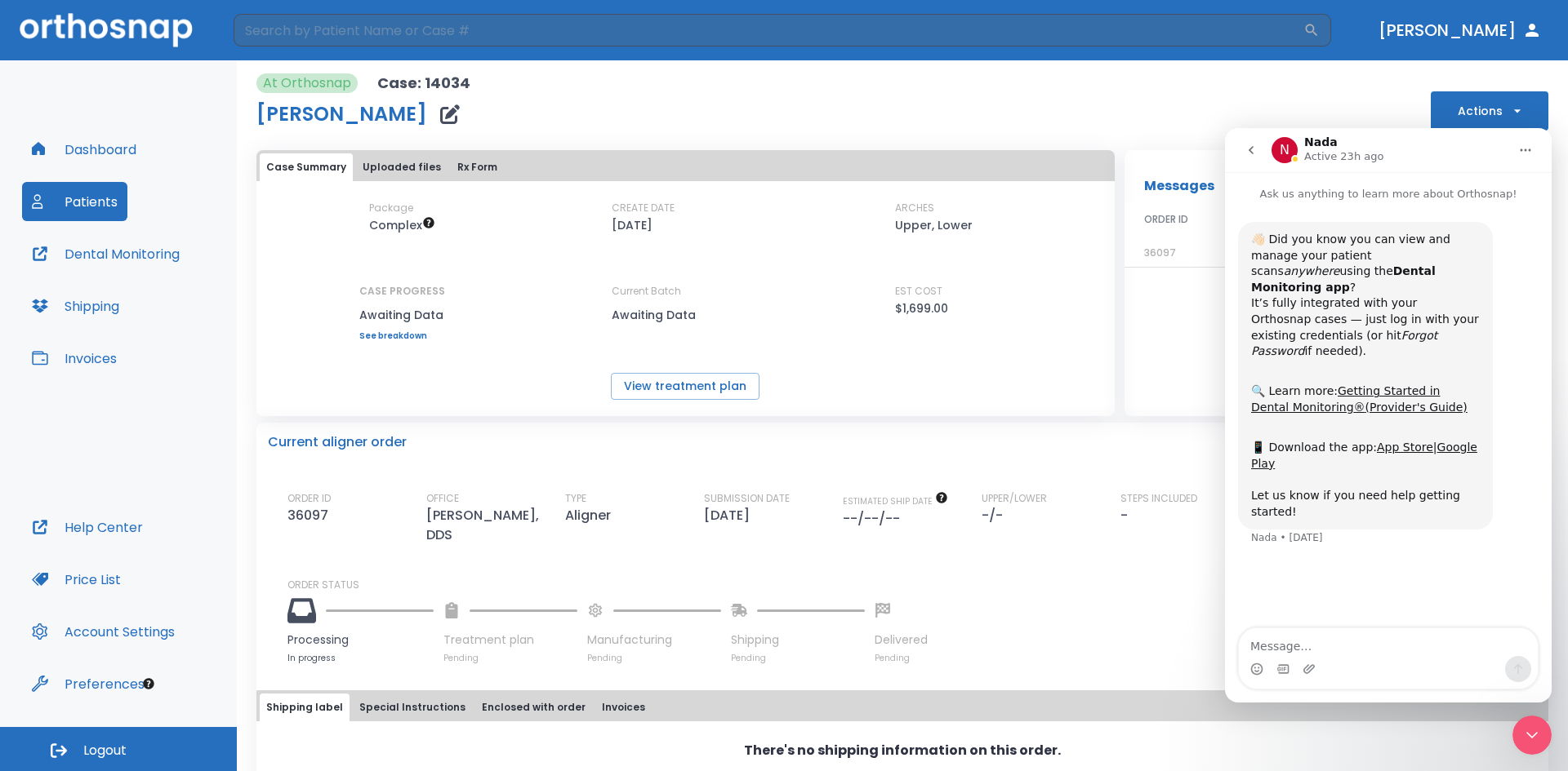
click at [1248, 144] on icon "go back" at bounding box center [1250, 150] width 13 height 13
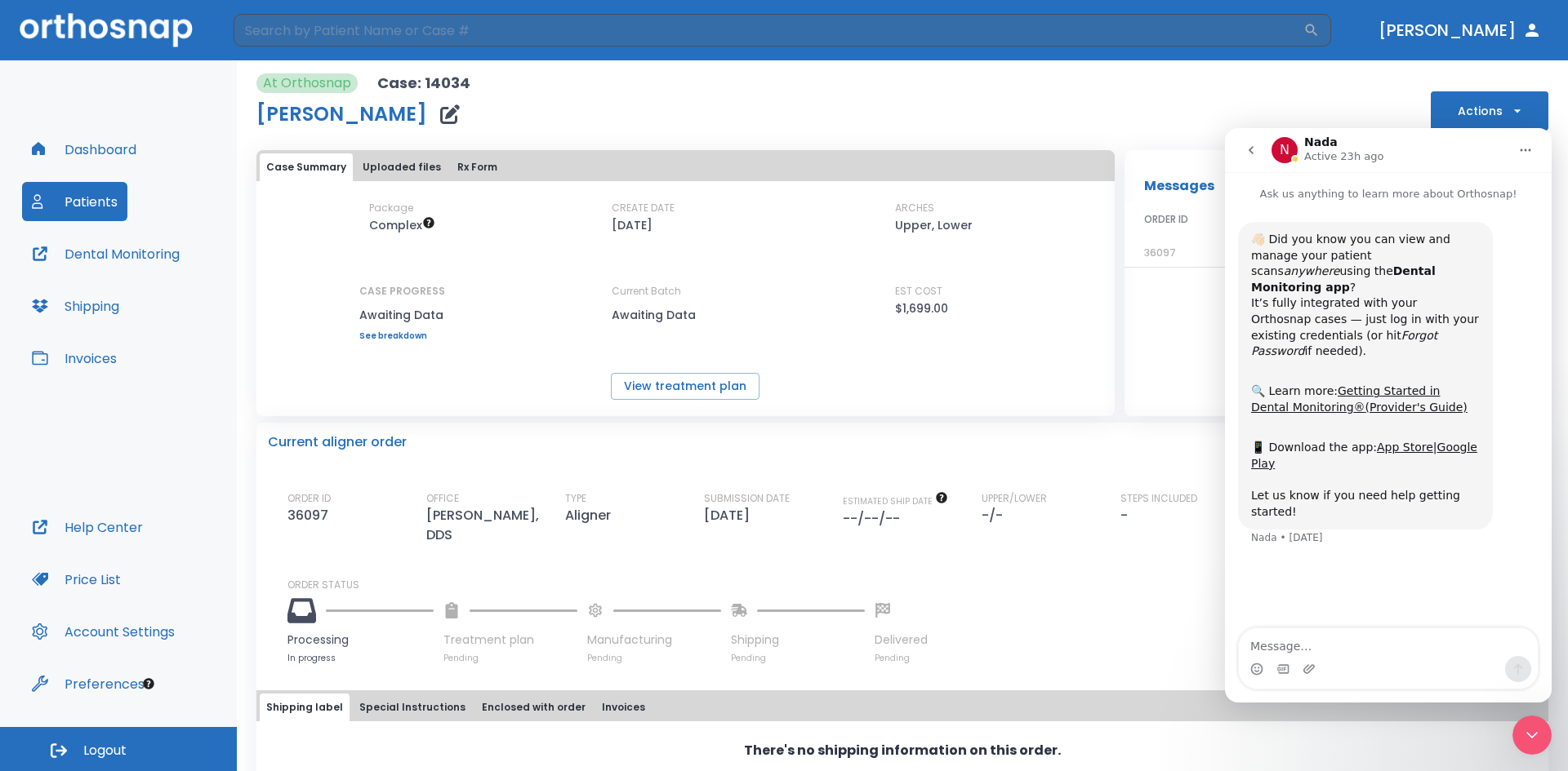
click at [1256, 151] on icon "go back" at bounding box center [1250, 150] width 13 height 13
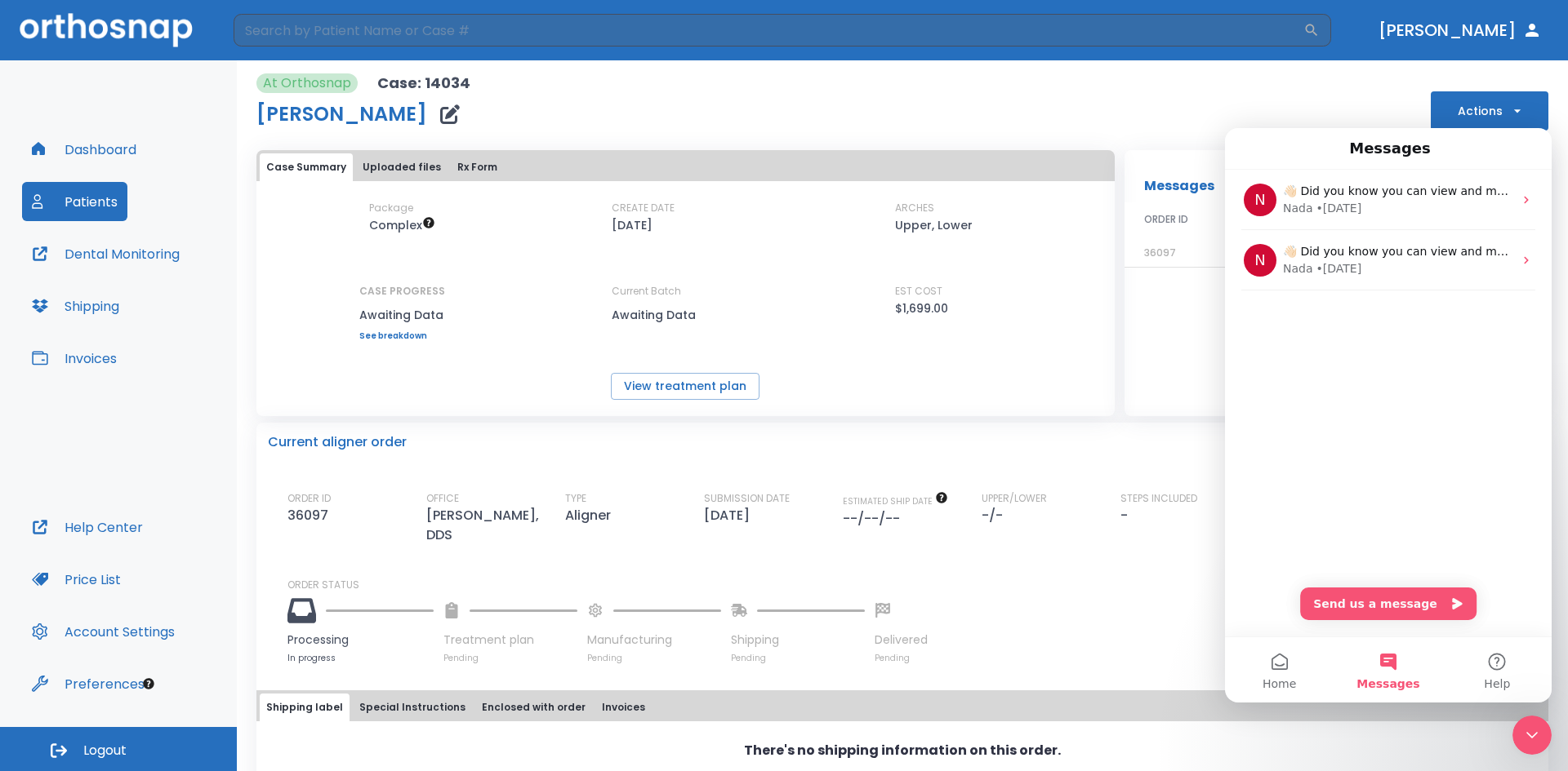
click at [1228, 596] on div "N 👋🏻 Did you know you can view and manage your patient scans anywhere using the…" at bounding box center [1388, 403] width 327 height 467
click at [1418, 740] on div "There's no shipping information on this order. Create shipping" at bounding box center [901, 761] width 1291 height 79
click at [1528, 738] on icon "Close Intercom Messenger" at bounding box center [1531, 735] width 20 height 20
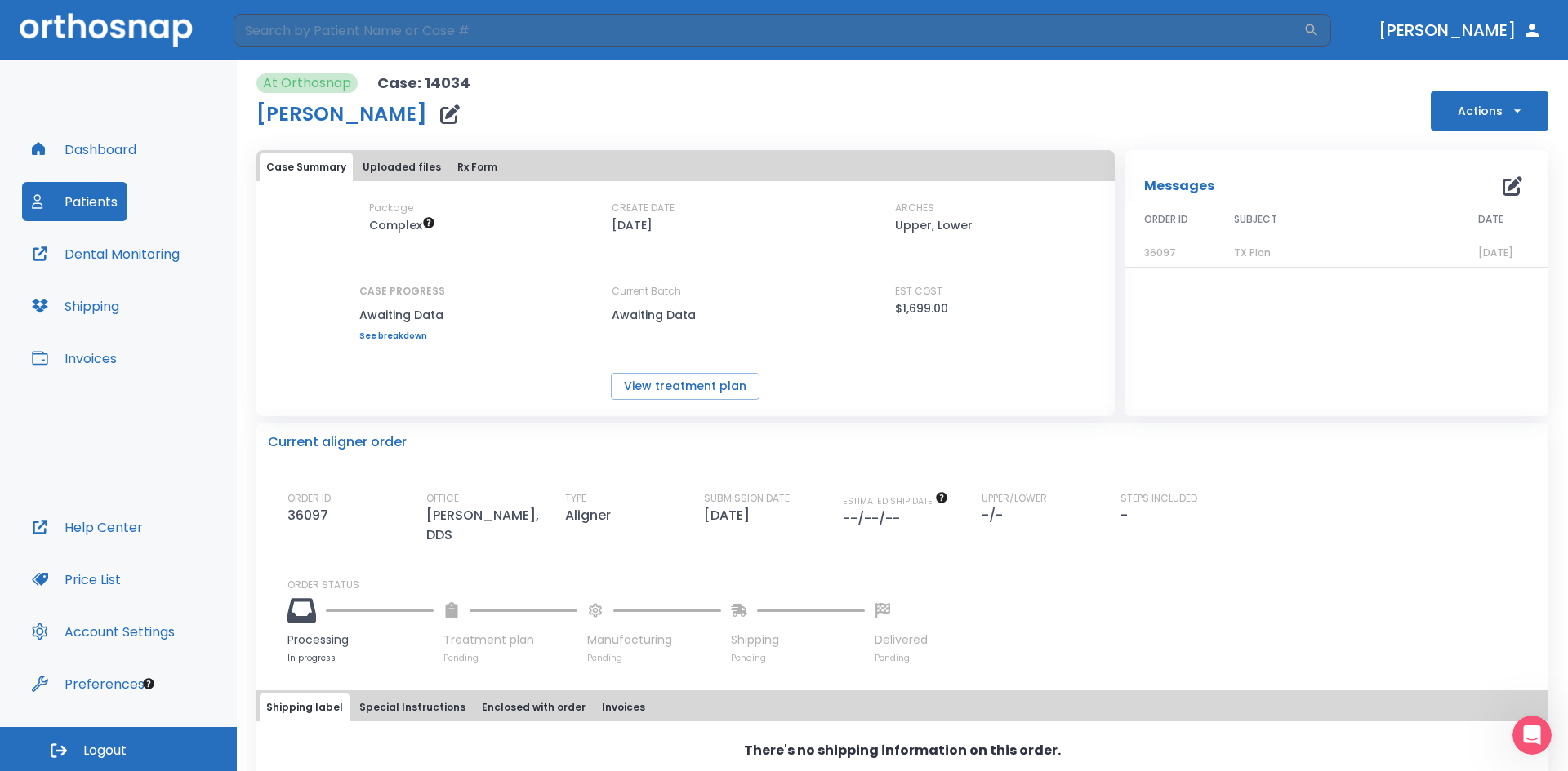
click at [1242, 256] on span "TX Plan" at bounding box center [1251, 253] width 37 height 14
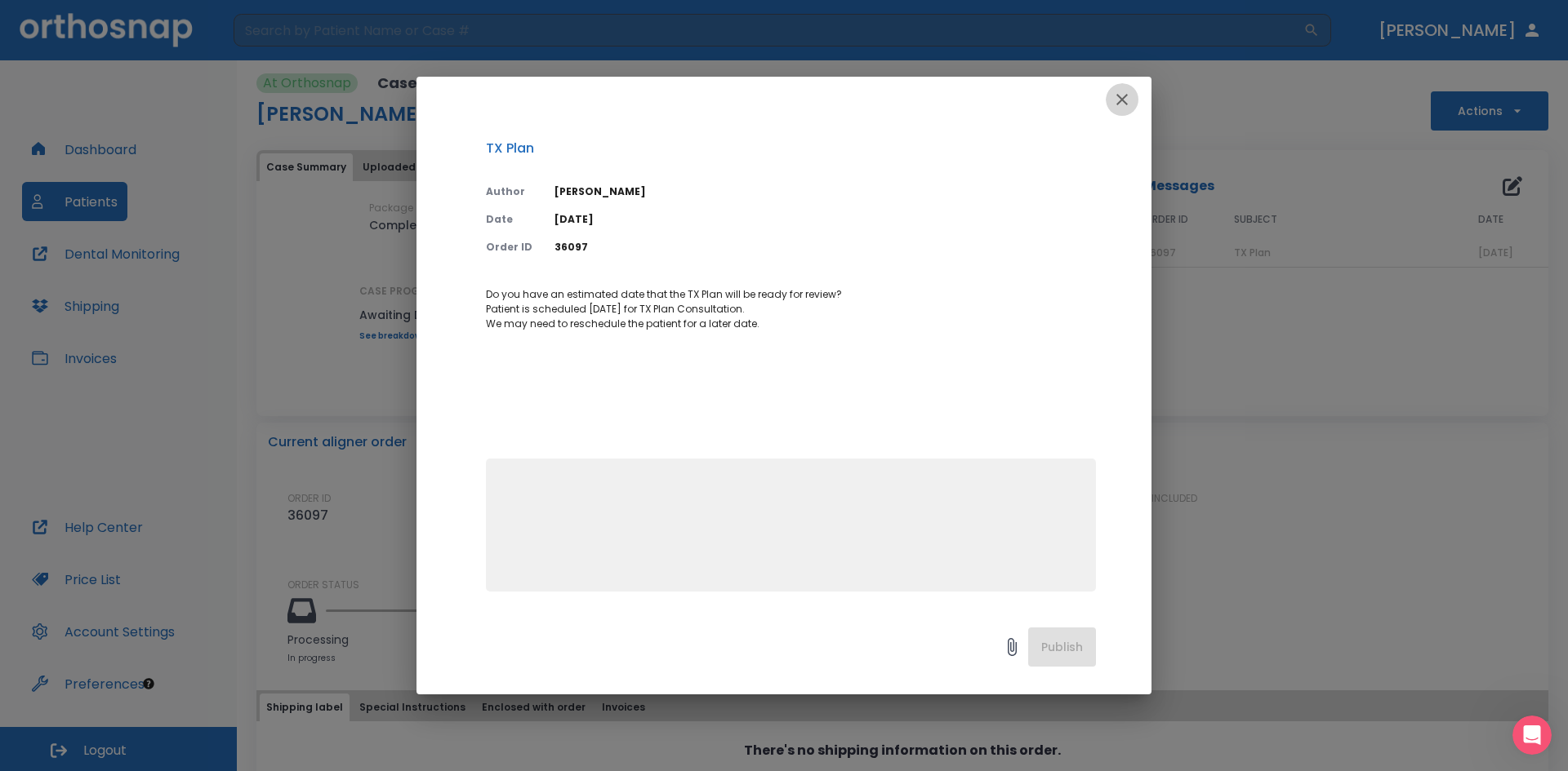
click at [1124, 94] on icon "button" at bounding box center [1121, 100] width 20 height 20
